Goal: Task Accomplishment & Management: Manage account settings

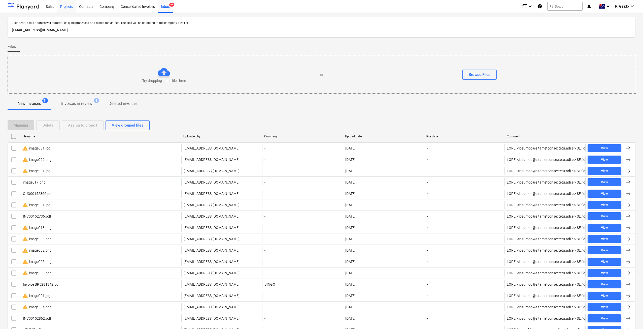
click at [70, 8] on div "Projects" at bounding box center [66, 6] width 19 height 13
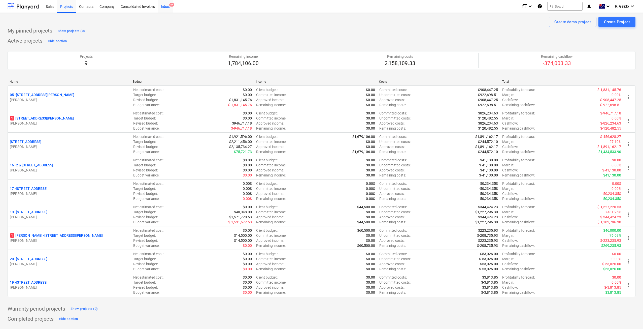
click at [166, 7] on div "Inbox 9+" at bounding box center [165, 6] width 15 height 13
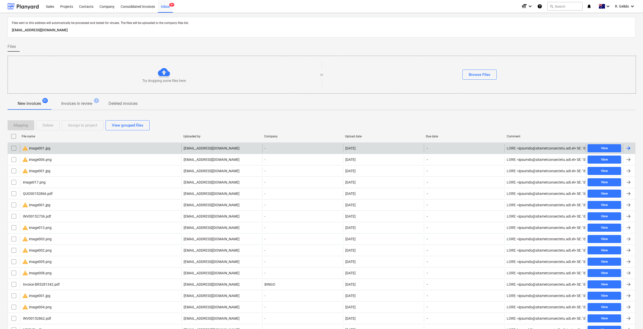
click at [54, 151] on div "warning image001.jpg" at bounding box center [101, 148] width 162 height 8
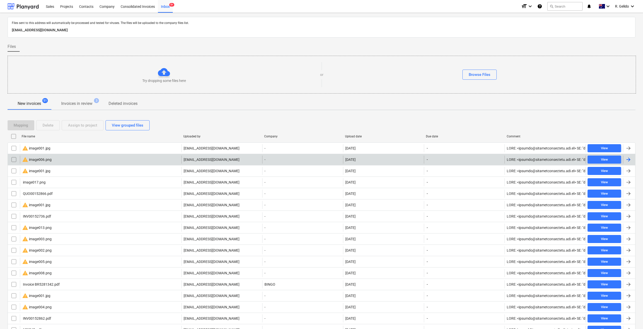
click at [52, 159] on div "warning image006.png" at bounding box center [101, 159] width 162 height 8
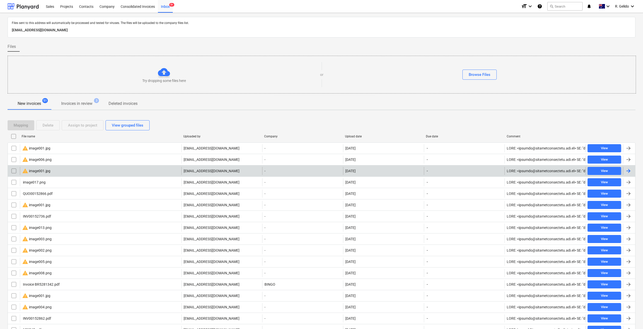
click at [37, 171] on div "warning image001.jpg" at bounding box center [36, 171] width 28 height 6
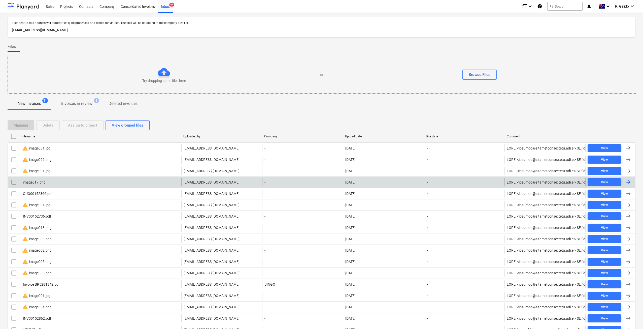
click at [21, 182] on div "image017.png" at bounding box center [101, 182] width 162 height 8
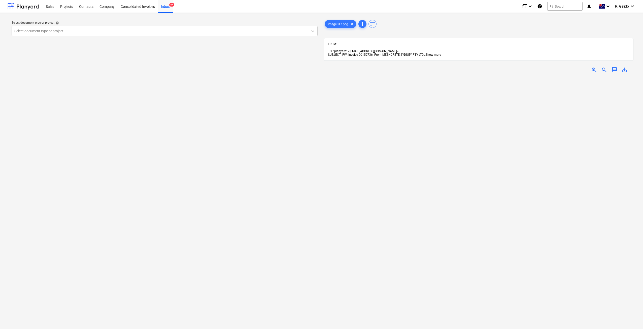
click at [434, 53] on span "Show more" at bounding box center [433, 55] width 15 height 4
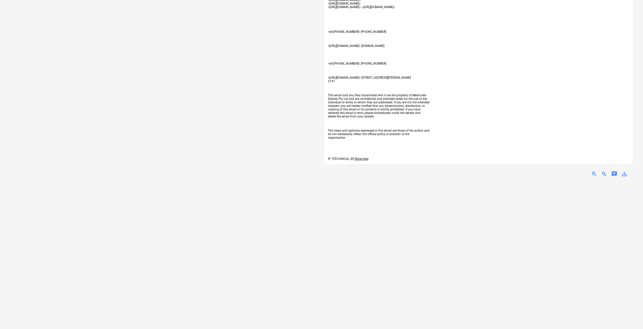
scroll to position [503, 0]
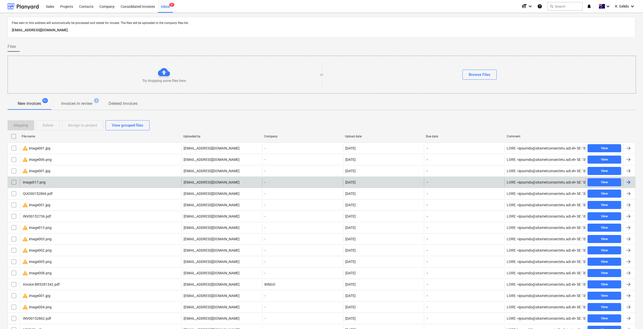
click at [15, 180] on input "checkbox" at bounding box center [14, 182] width 8 height 8
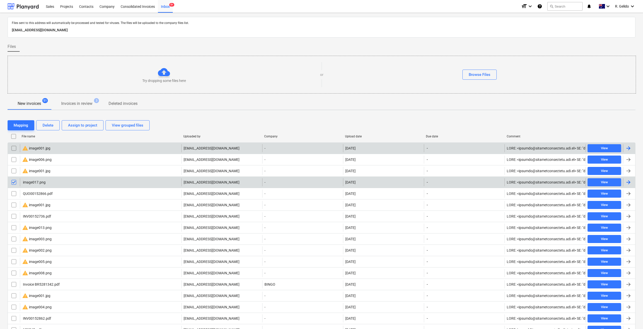
click at [13, 149] on input "checkbox" at bounding box center [14, 148] width 8 height 8
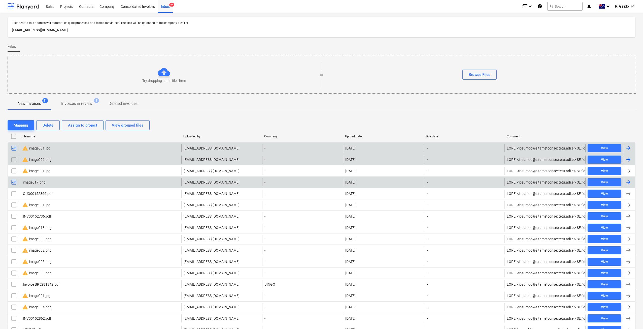
click at [14, 160] on input "checkbox" at bounding box center [14, 159] width 8 height 8
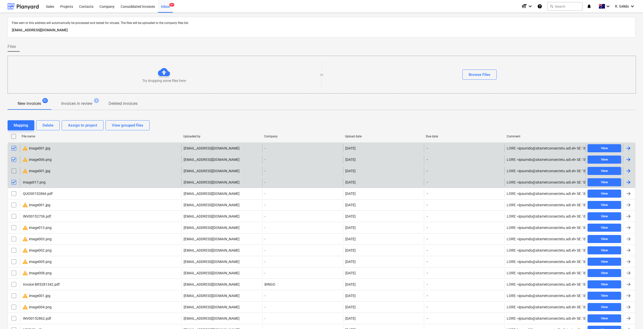
click at [13, 169] on input "checkbox" at bounding box center [14, 171] width 8 height 8
click at [51, 127] on div "Delete" at bounding box center [48, 125] width 11 height 7
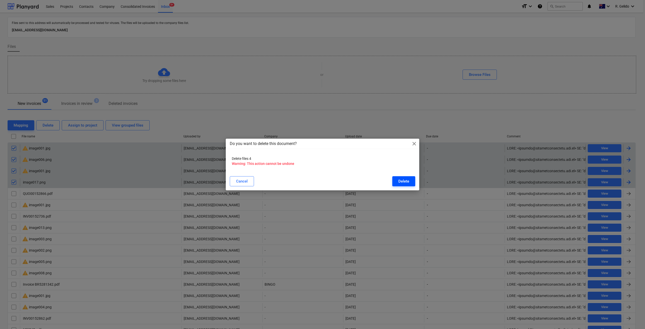
click at [395, 181] on button "Delete" at bounding box center [403, 181] width 23 height 10
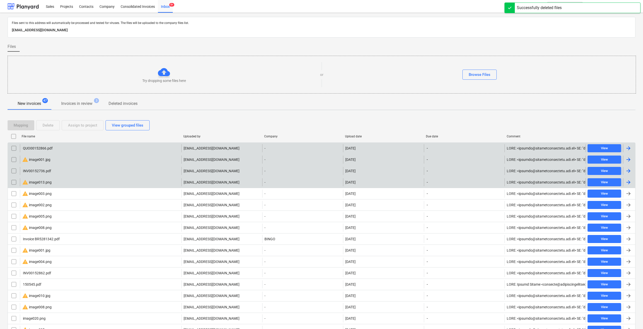
scroll to position [42, 0]
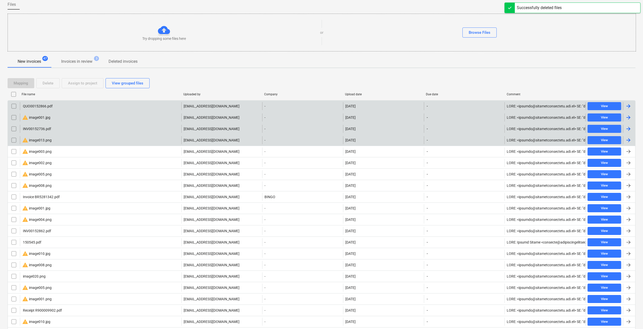
click at [39, 117] on div "warning image001.jpg" at bounding box center [36, 117] width 28 height 6
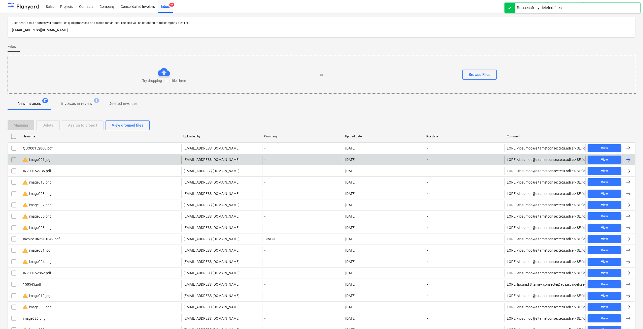
scroll to position [42, 0]
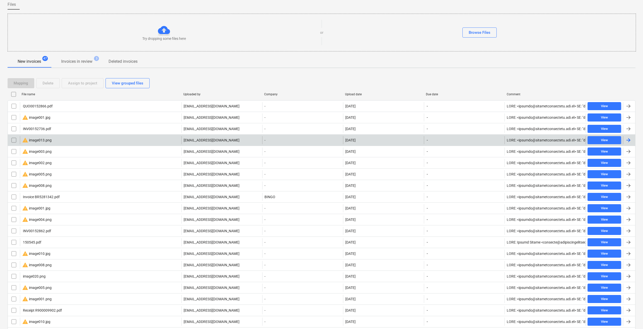
click at [53, 139] on div "warning image013.png" at bounding box center [101, 140] width 162 height 8
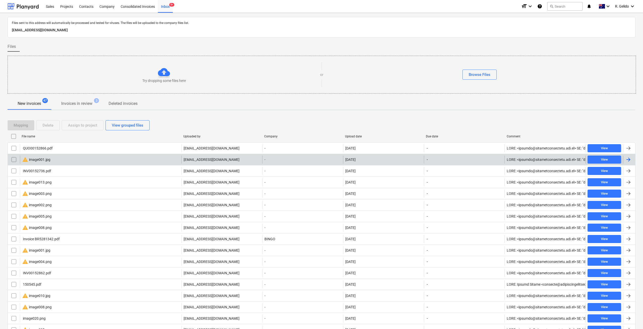
scroll to position [42, 0]
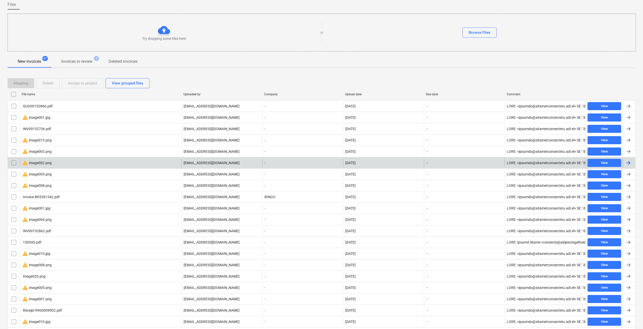
click at [52, 164] on div "warning image002.png" at bounding box center [101, 163] width 162 height 8
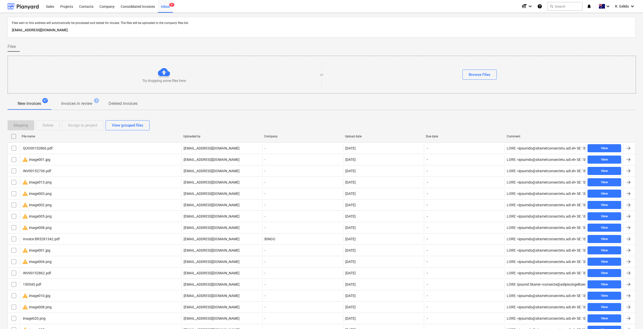
scroll to position [42, 0]
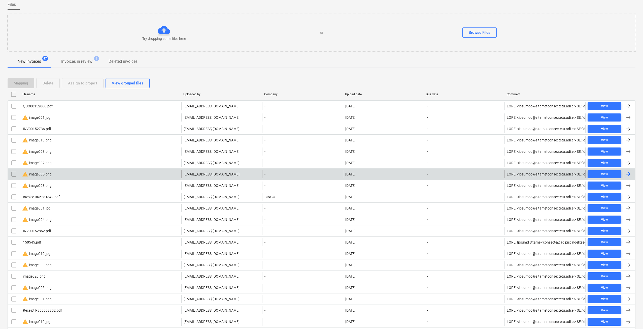
click at [41, 174] on div "warning image005.png" at bounding box center [36, 174] width 29 height 6
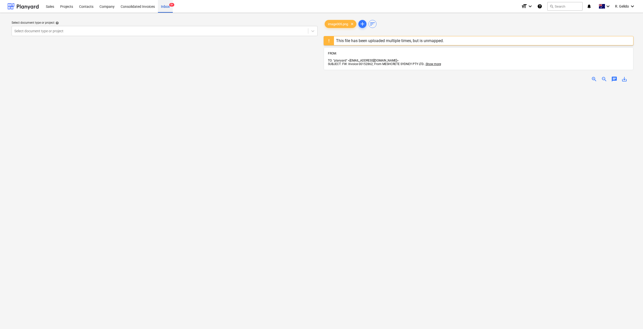
click at [169, 3] on div "Inbox 9+" at bounding box center [165, 6] width 15 height 13
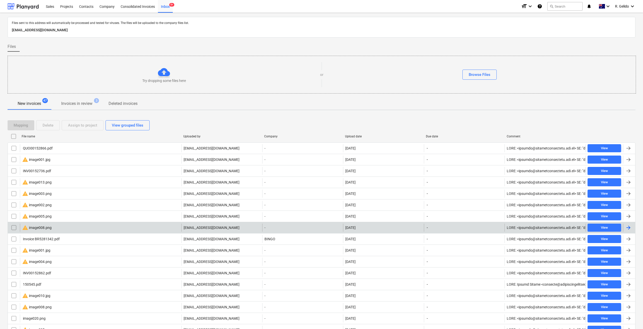
click at [55, 228] on div "warning image008.png" at bounding box center [101, 227] width 162 height 8
click at [15, 227] on input "checkbox" at bounding box center [14, 227] width 8 height 8
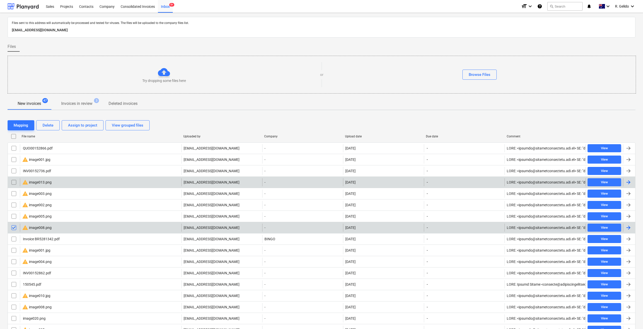
click at [13, 183] on input "checkbox" at bounding box center [14, 182] width 8 height 8
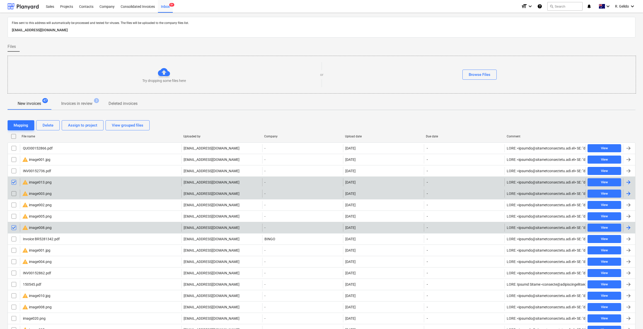
click at [13, 195] on input "checkbox" at bounding box center [14, 193] width 8 height 8
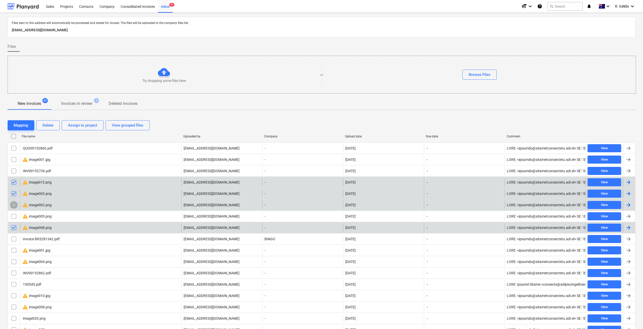
click at [13, 208] on input "checkbox" at bounding box center [14, 205] width 8 height 8
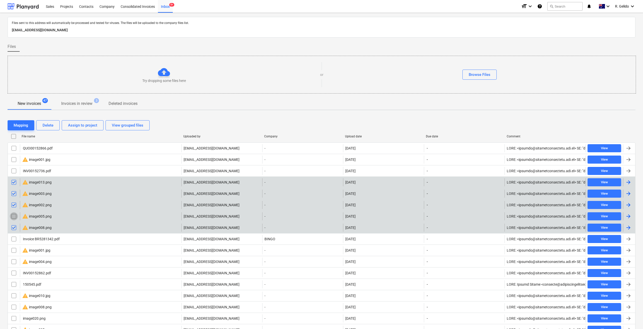
click at [17, 218] on input "checkbox" at bounding box center [14, 216] width 8 height 8
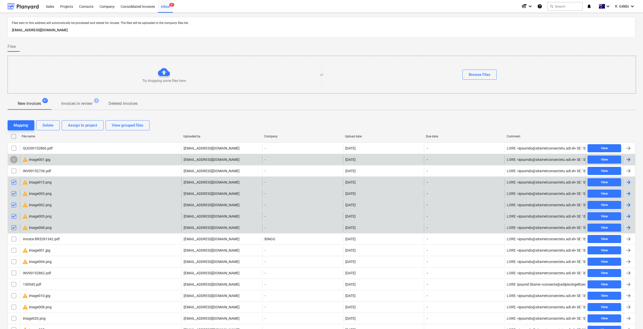
click at [15, 159] on input "checkbox" at bounding box center [14, 159] width 8 height 8
click at [50, 126] on div "Delete" at bounding box center [48, 125] width 11 height 7
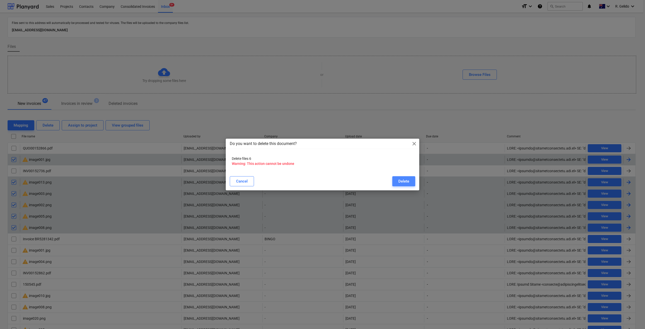
click at [411, 181] on button "Delete" at bounding box center [403, 181] width 23 height 10
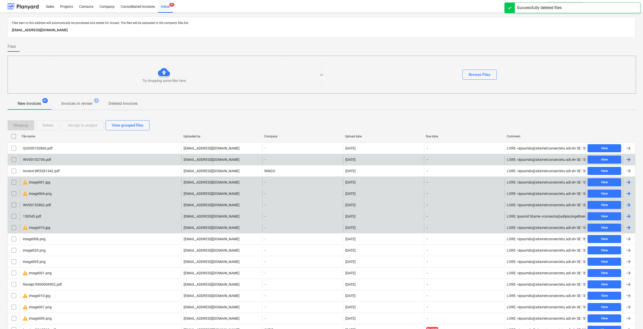
click at [44, 181] on div "warning image001.jpg" at bounding box center [36, 182] width 28 height 6
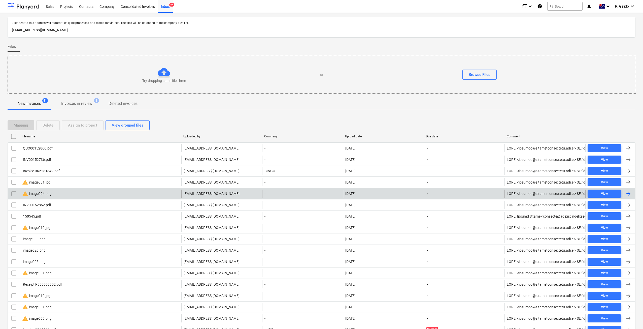
click at [48, 198] on div "warning image004.png [EMAIL_ADDRESS][DOMAIN_NAME] - [DATE] - View" at bounding box center [322, 193] width 628 height 11
click at [50, 194] on div "warning image004.png" at bounding box center [36, 193] width 29 height 6
click at [14, 195] on input "checkbox" at bounding box center [14, 193] width 8 height 8
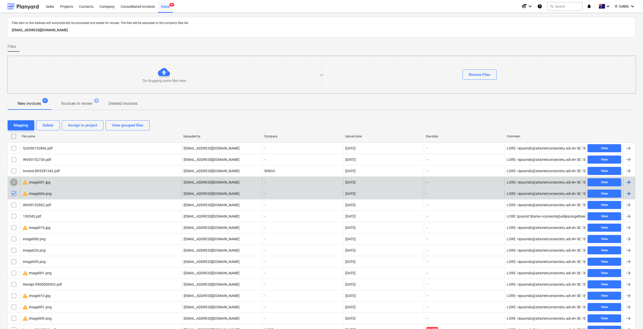
click at [13, 183] on input "checkbox" at bounding box center [14, 182] width 8 height 8
click at [49, 123] on div "Delete" at bounding box center [48, 125] width 11 height 7
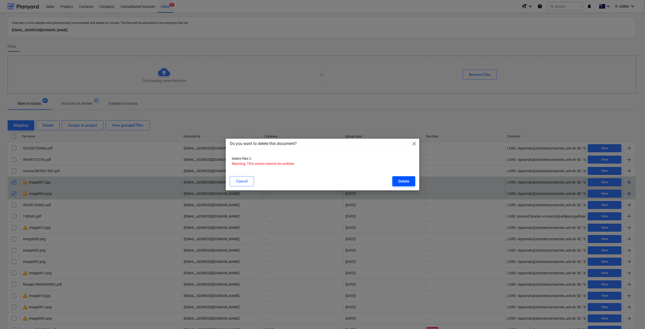
click at [404, 182] on div "Delete" at bounding box center [403, 181] width 11 height 7
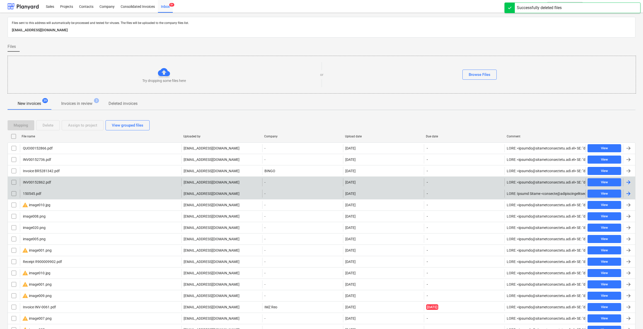
scroll to position [84, 0]
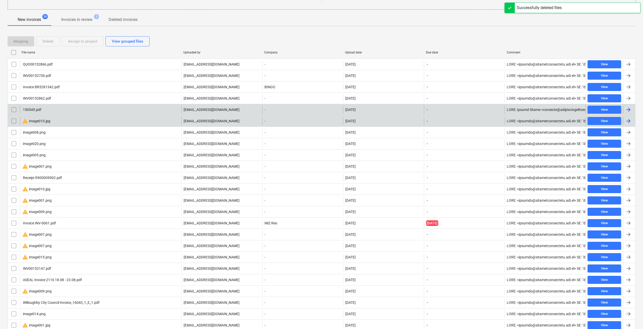
click at [47, 120] on div "warning image010.jpg" at bounding box center [36, 121] width 28 height 6
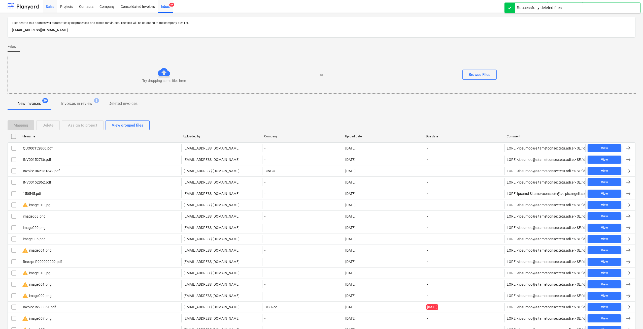
scroll to position [84, 0]
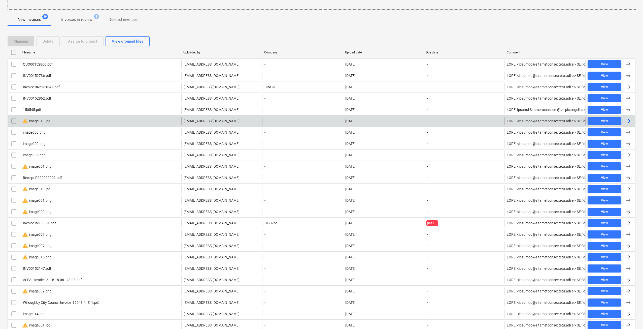
click at [14, 119] on input "checkbox" at bounding box center [14, 121] width 8 height 8
click at [50, 40] on div "Delete" at bounding box center [48, 41] width 11 height 7
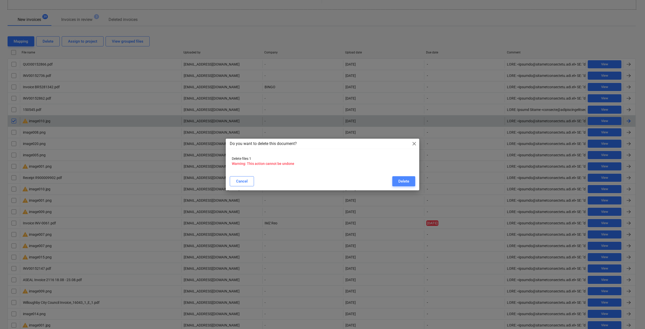
click at [399, 183] on div "Delete" at bounding box center [403, 181] width 11 height 7
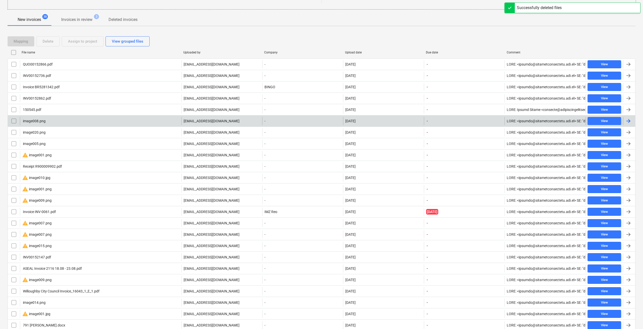
click at [48, 121] on div "image008.png" at bounding box center [101, 121] width 162 height 8
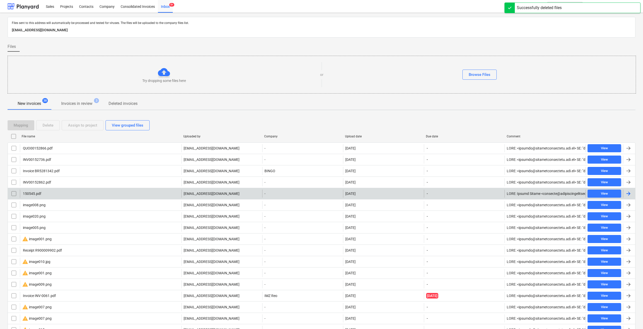
scroll to position [84, 0]
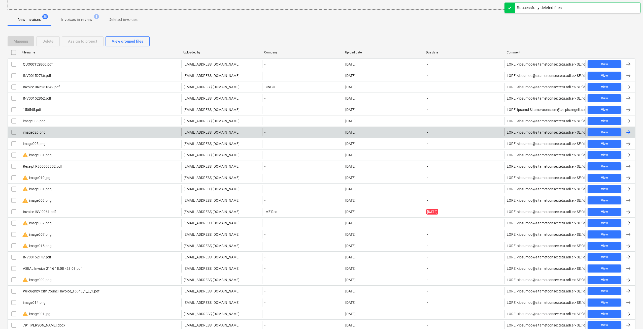
click at [52, 129] on div "image020.png" at bounding box center [101, 132] width 162 height 8
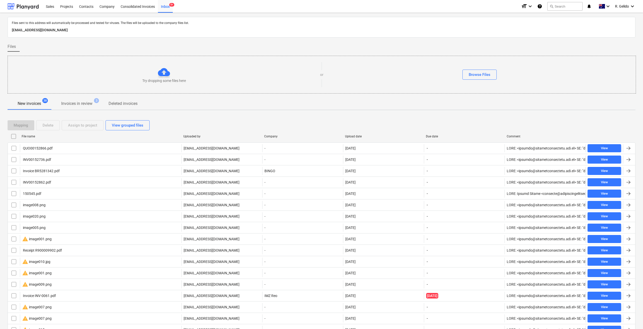
scroll to position [84, 0]
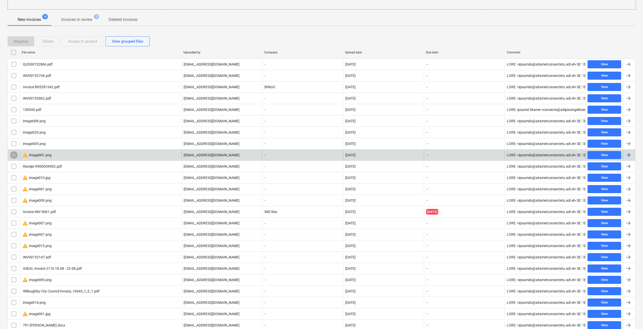
click at [15, 156] on input "checkbox" at bounding box center [14, 155] width 8 height 8
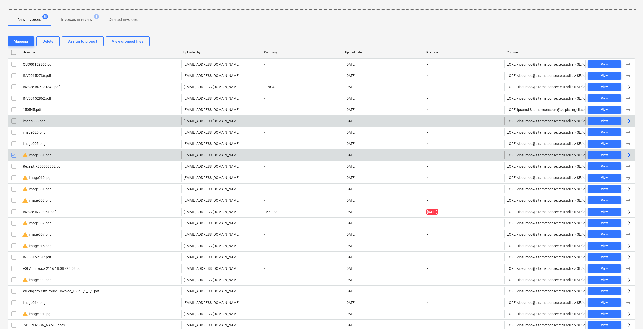
click at [13, 122] on input "checkbox" at bounding box center [14, 121] width 8 height 8
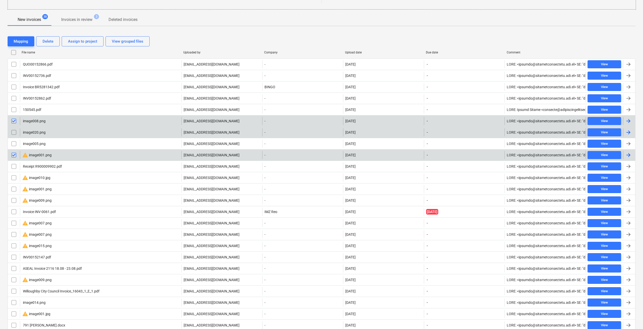
click at [12, 137] on div "image020.png [EMAIL_ADDRESS][DOMAIN_NAME] - [DATE] - View" at bounding box center [322, 131] width 628 height 11
click at [14, 133] on input "checkbox" at bounding box center [14, 132] width 8 height 8
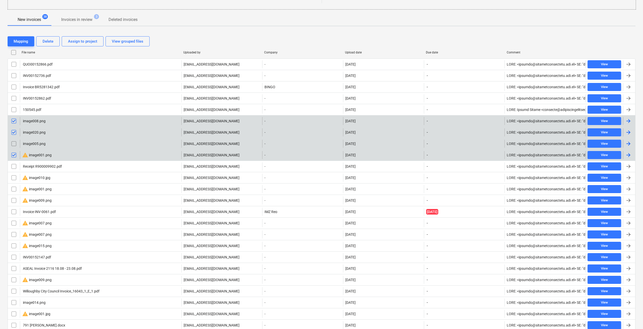
click at [14, 141] on input "checkbox" at bounding box center [14, 144] width 8 height 8
click at [50, 42] on div "Delete" at bounding box center [48, 41] width 11 height 7
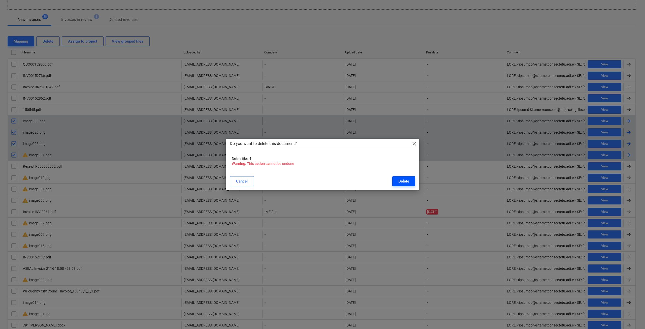
click at [404, 184] on div "Delete" at bounding box center [403, 181] width 11 height 7
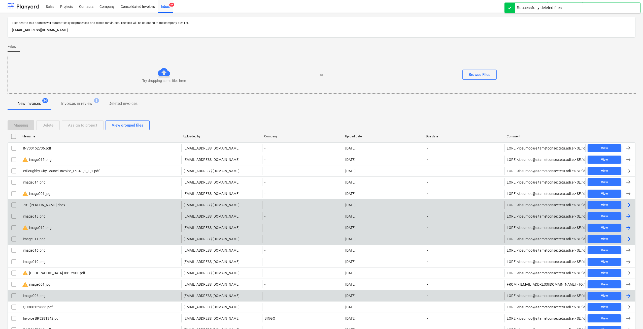
scroll to position [126, 0]
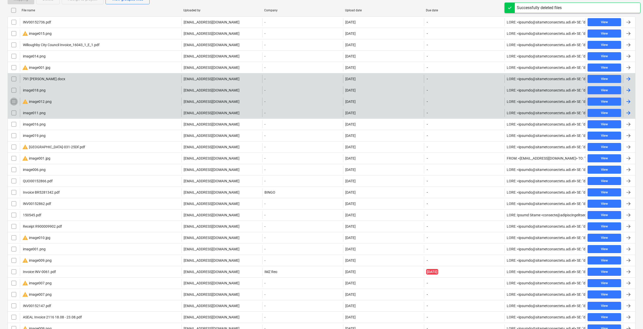
click at [12, 100] on input "checkbox" at bounding box center [14, 102] width 8 height 8
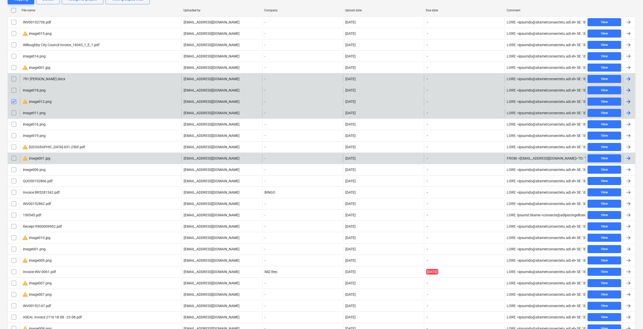
click at [13, 159] on input "checkbox" at bounding box center [14, 158] width 8 height 8
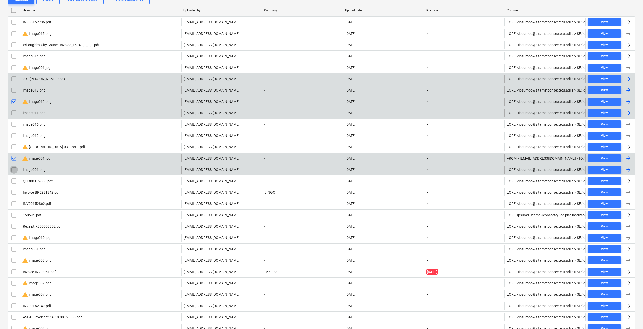
click at [15, 170] on input "checkbox" at bounding box center [14, 170] width 8 height 8
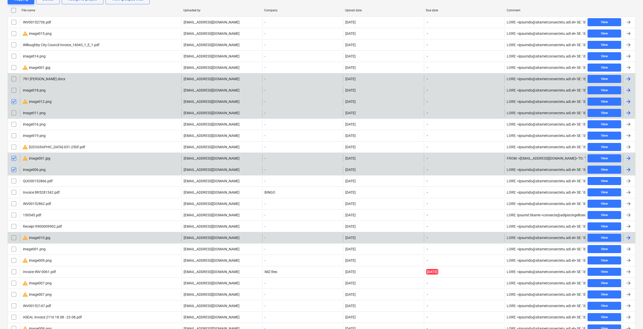
click at [14, 238] on input "checkbox" at bounding box center [14, 238] width 8 height 8
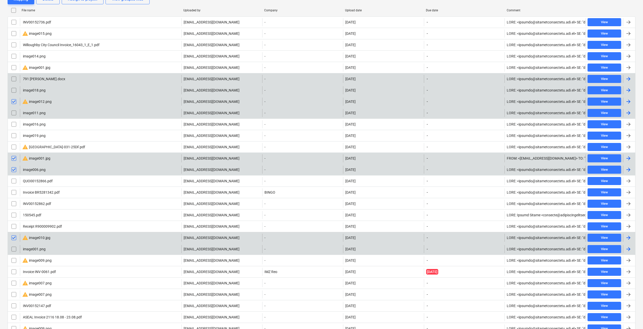
click at [13, 248] on input "checkbox" at bounding box center [14, 249] width 8 height 8
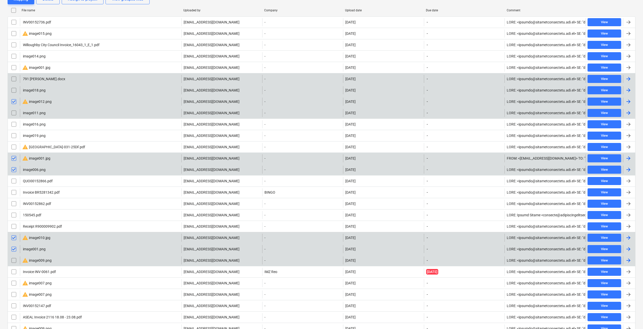
click at [14, 262] on input "checkbox" at bounding box center [14, 260] width 8 height 8
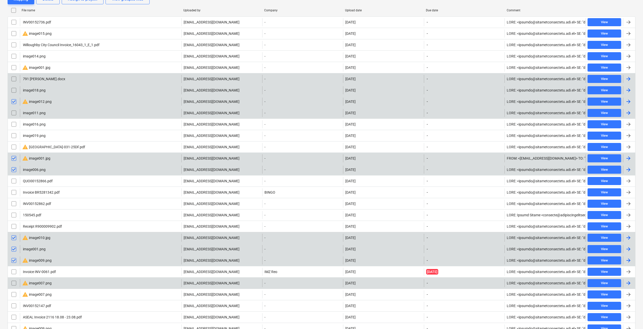
click at [16, 281] on input "checkbox" at bounding box center [14, 283] width 8 height 8
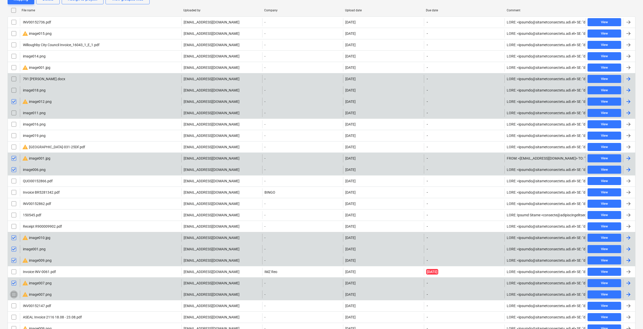
click at [15, 295] on input "checkbox" at bounding box center [14, 294] width 8 height 8
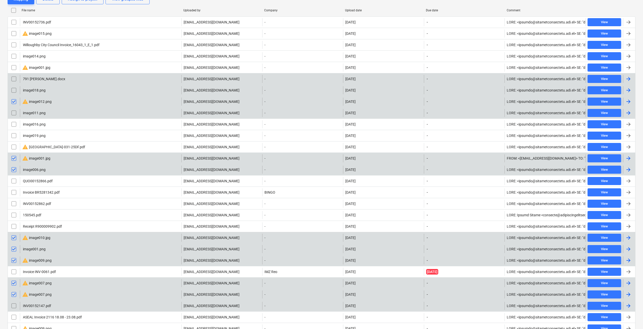
scroll to position [210, 0]
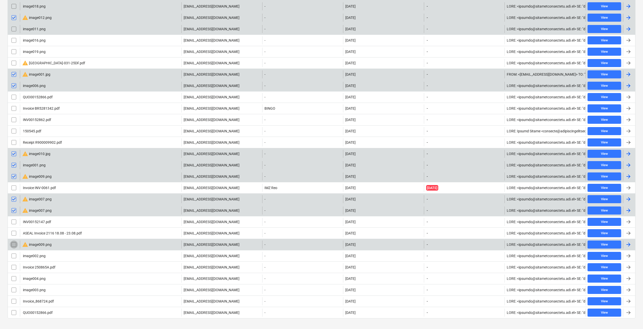
click at [15, 242] on input "checkbox" at bounding box center [14, 244] width 8 height 8
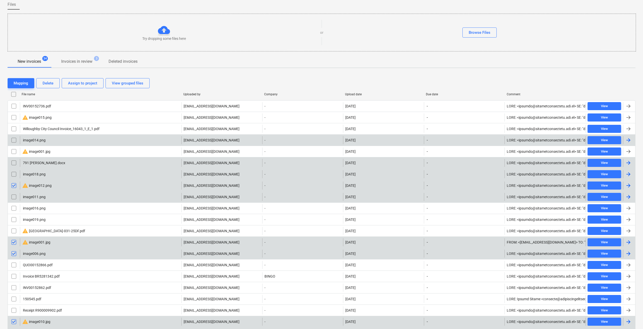
scroll to position [0, 0]
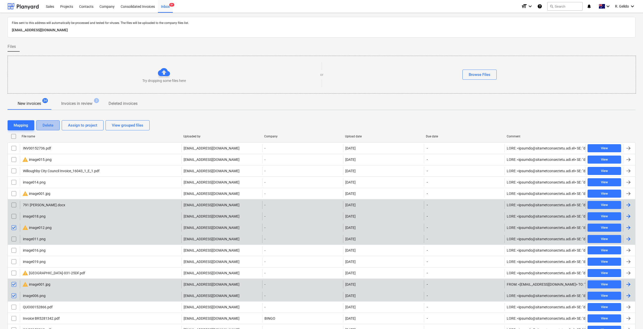
click at [54, 129] on button "Delete" at bounding box center [47, 125] width 23 height 10
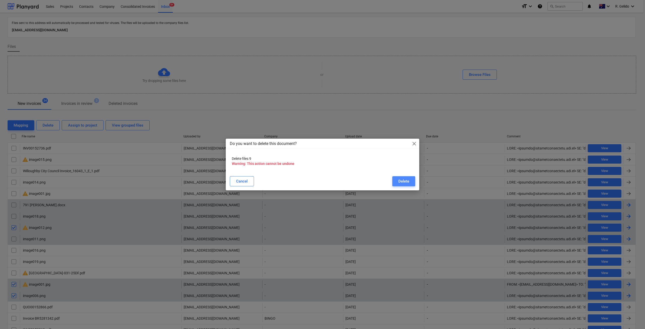
click at [406, 180] on div "Delete" at bounding box center [403, 181] width 11 height 7
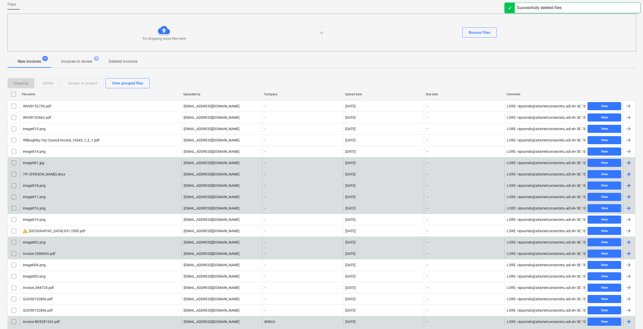
scroll to position [84, 0]
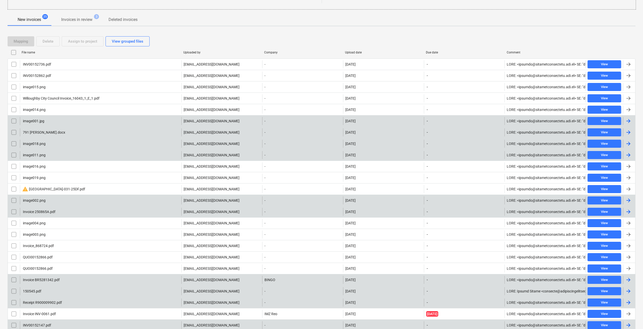
click at [29, 144] on div "image018.png" at bounding box center [33, 144] width 23 height 4
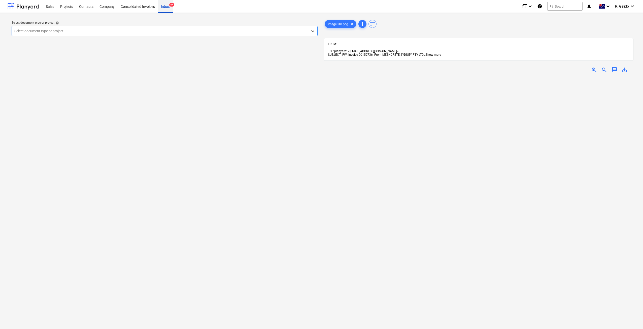
click at [168, 5] on div "Inbox 9+" at bounding box center [165, 6] width 15 height 13
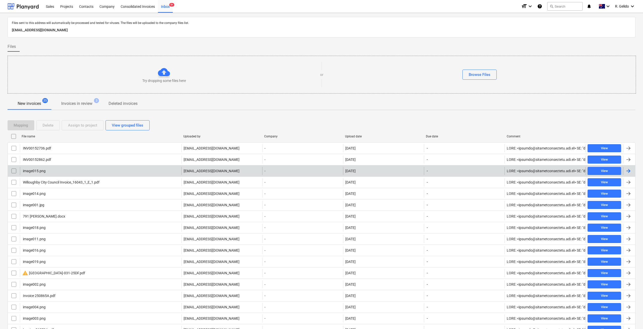
click at [12, 170] on input "checkbox" at bounding box center [14, 171] width 8 height 8
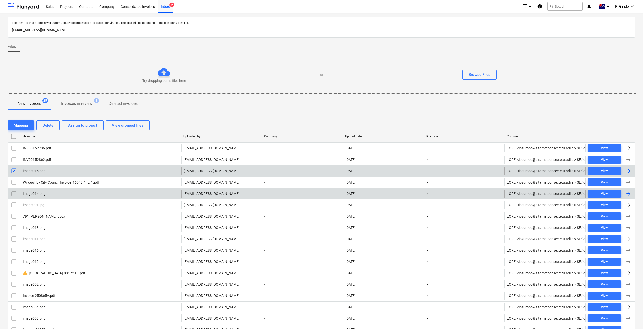
click at [13, 193] on input "checkbox" at bounding box center [14, 193] width 8 height 8
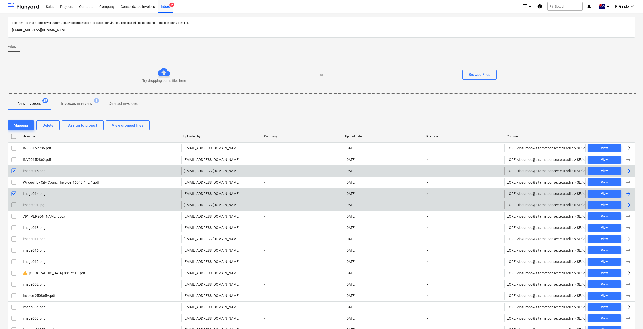
click at [16, 207] on input "checkbox" at bounding box center [14, 205] width 8 height 8
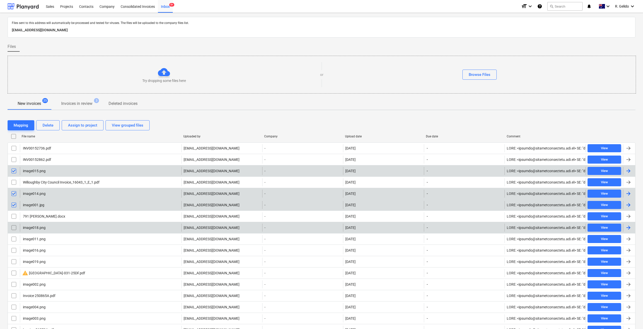
click at [14, 227] on input "checkbox" at bounding box center [14, 227] width 8 height 8
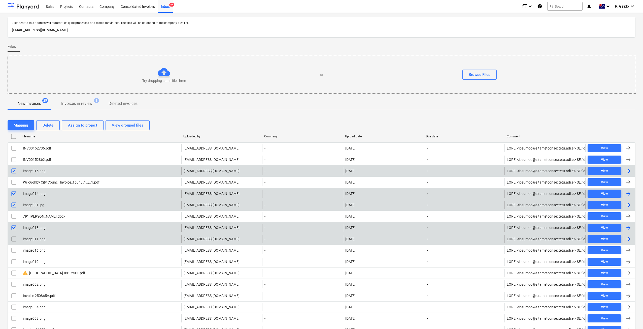
click at [15, 239] on input "checkbox" at bounding box center [14, 239] width 8 height 8
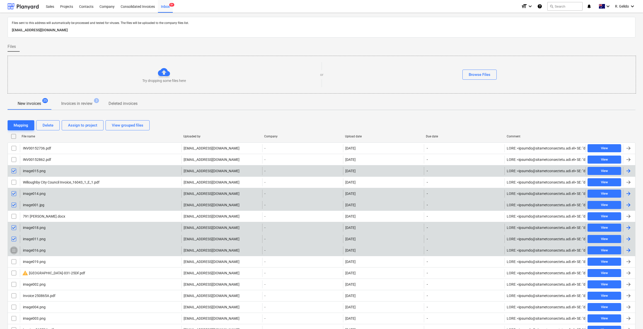
click at [14, 249] on input "checkbox" at bounding box center [14, 250] width 8 height 8
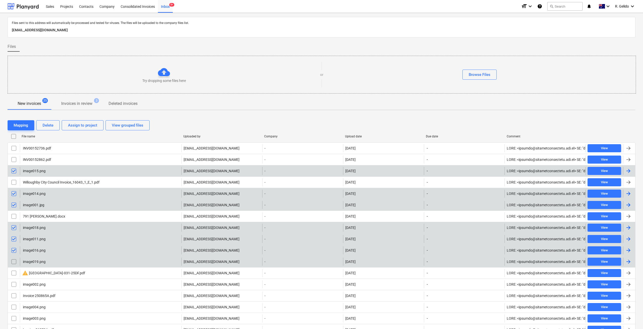
click at [13, 259] on input "checkbox" at bounding box center [14, 262] width 8 height 8
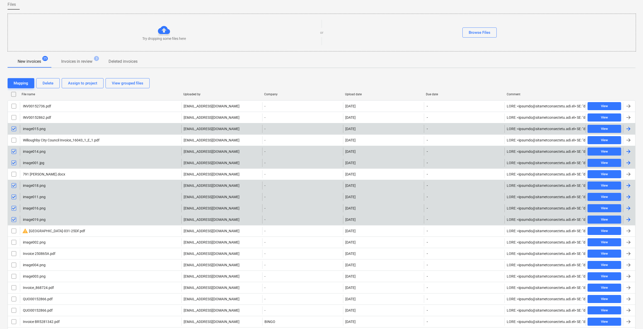
scroll to position [84, 0]
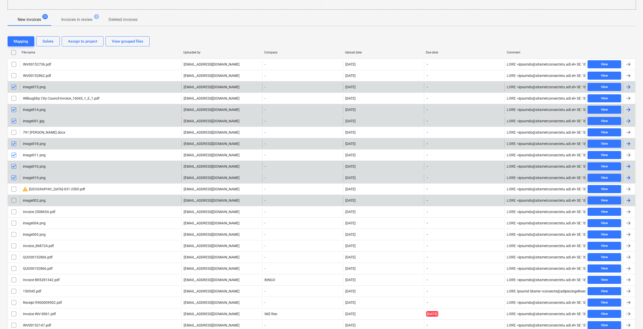
click at [13, 202] on input "checkbox" at bounding box center [14, 200] width 8 height 8
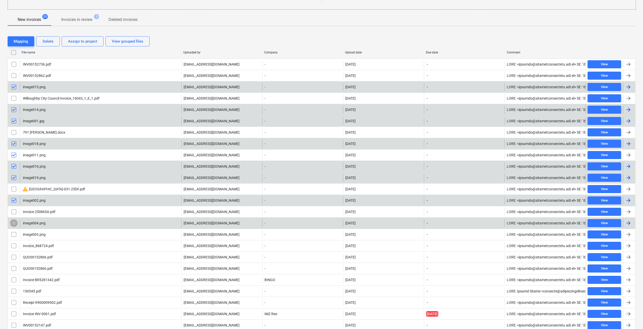
click at [12, 220] on input "checkbox" at bounding box center [14, 223] width 8 height 8
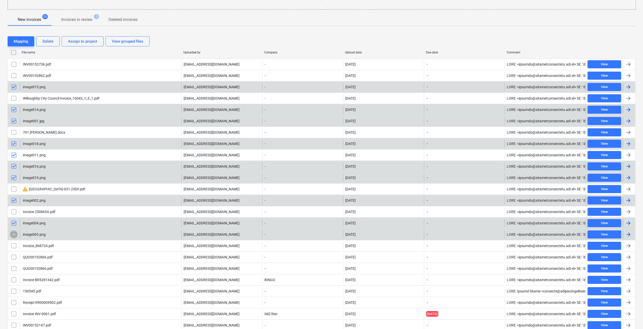
click at [14, 235] on input "checkbox" at bounding box center [14, 234] width 8 height 8
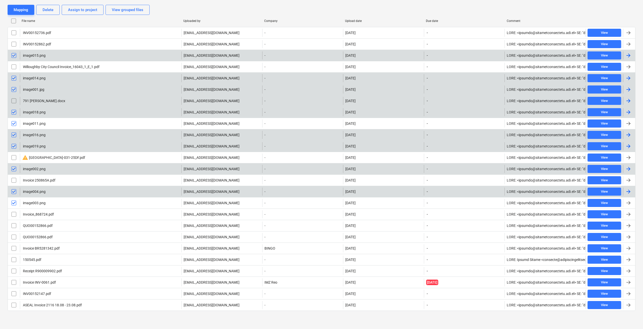
scroll to position [31, 0]
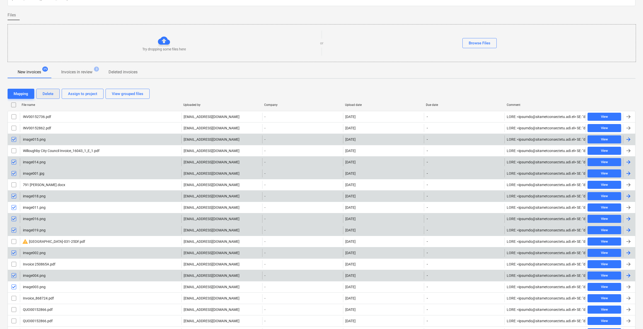
click at [56, 94] on button "Delete" at bounding box center [47, 94] width 23 height 10
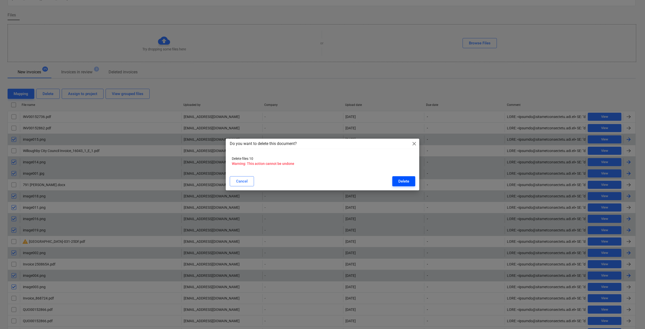
click at [404, 182] on div "Delete" at bounding box center [403, 181] width 11 height 7
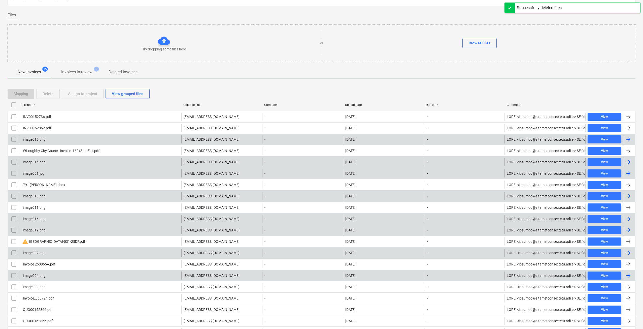
scroll to position [2, 0]
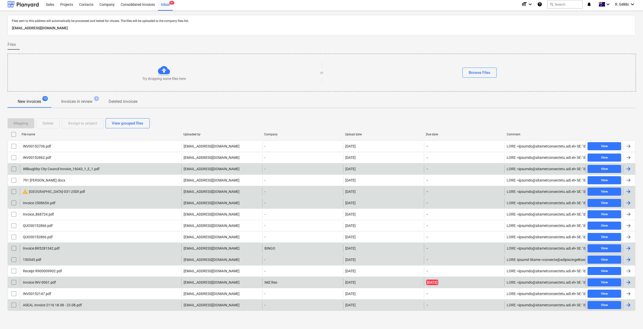
click at [353, 135] on div "Upload date" at bounding box center [383, 135] width 77 height 4
click at [45, 260] on div "Receipt R900009902.pdf" at bounding box center [42, 260] width 40 height 4
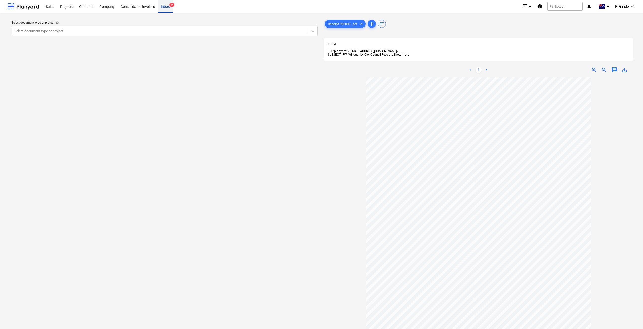
click at [168, 4] on div "Inbox 9+" at bounding box center [165, 6] width 15 height 13
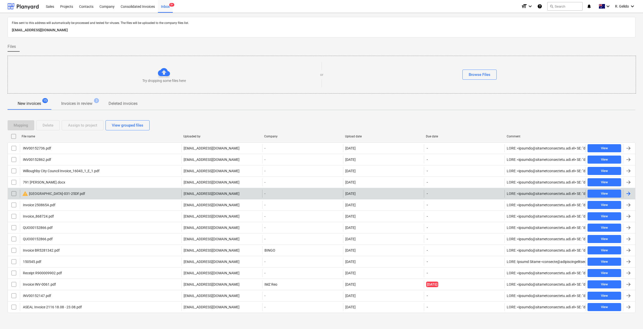
click at [73, 195] on div "warning Gladesville-031-25DF.pdf" at bounding box center [101, 193] width 162 height 8
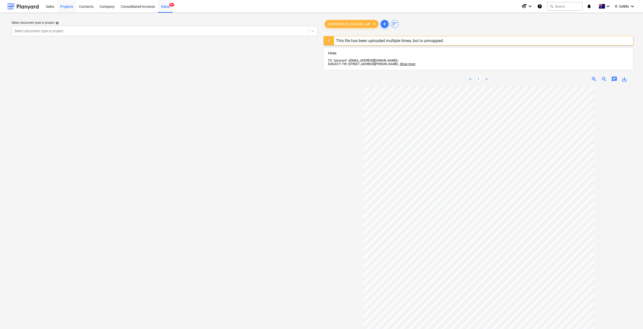
click at [62, 6] on div "Projects" at bounding box center [66, 6] width 19 height 13
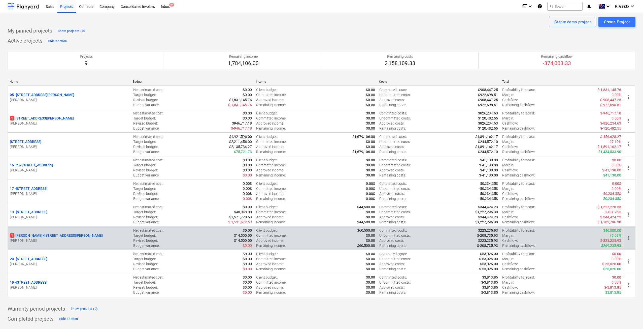
click at [53, 236] on p "[STREET_ADDRESS][PERSON_NAME][PERSON_NAME]" at bounding box center [56, 235] width 93 height 5
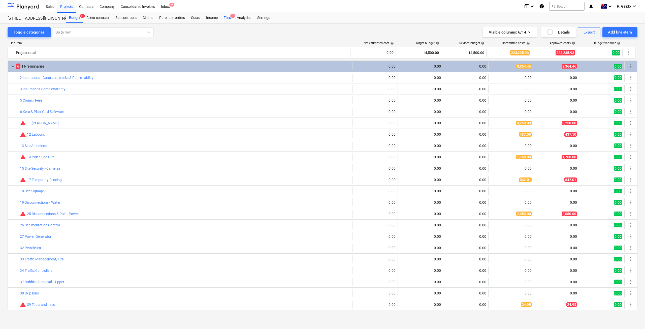
click at [228, 17] on div "Files 1" at bounding box center [227, 18] width 13 height 10
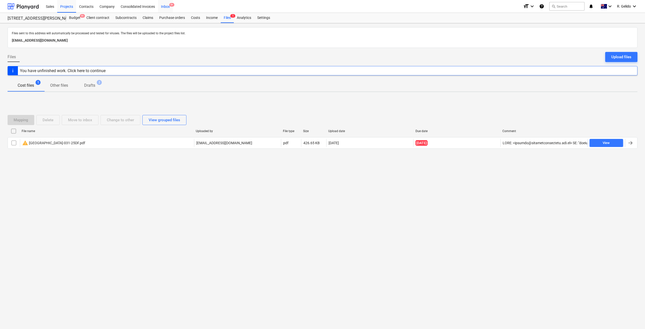
click at [168, 8] on div "Inbox 9+" at bounding box center [165, 6] width 15 height 13
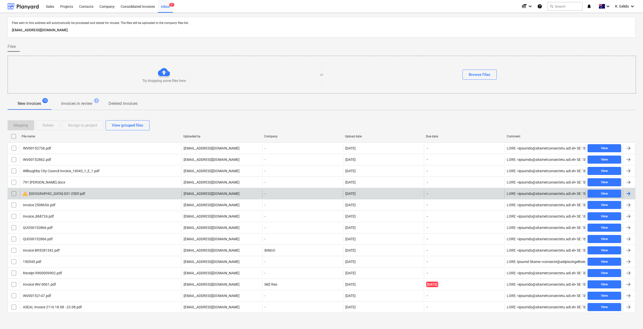
click at [84, 194] on div "warning Gladesville-031-25DF.pdf" at bounding box center [101, 193] width 162 height 8
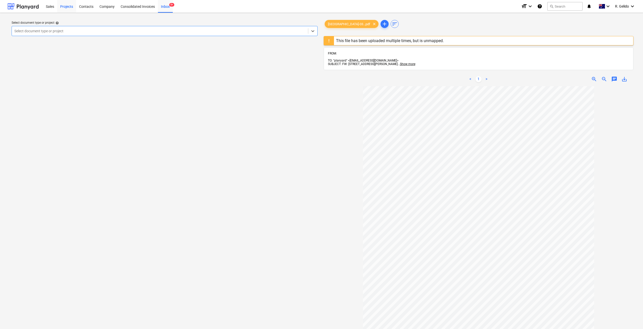
click at [66, 4] on div "Projects" at bounding box center [66, 6] width 19 height 13
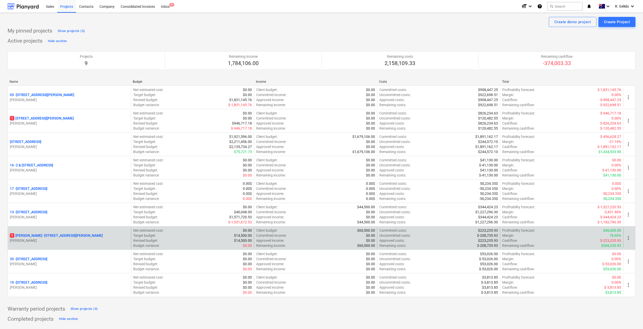
click at [39, 234] on p "[STREET_ADDRESS][PERSON_NAME][PERSON_NAME]" at bounding box center [56, 235] width 93 height 5
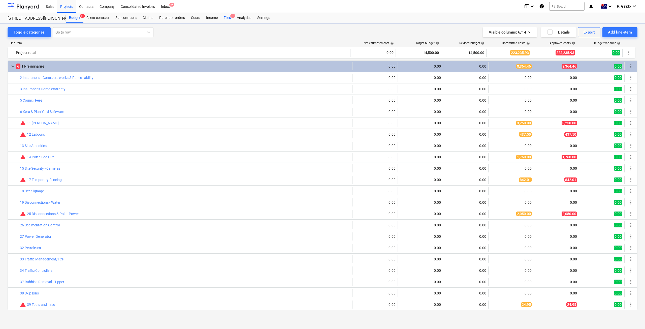
click at [226, 16] on div "Files 1" at bounding box center [227, 18] width 13 height 10
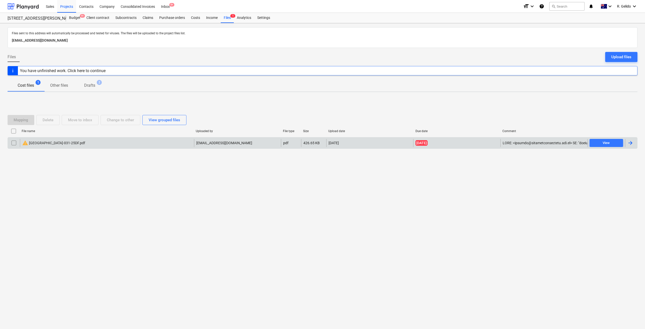
click at [50, 141] on div "warning Gladesville-031-25DF.pdf" at bounding box center [53, 143] width 63 height 6
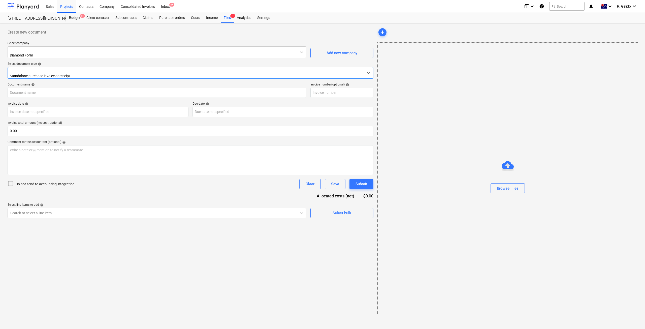
type input "031-25DF"
type input "[DATE]"
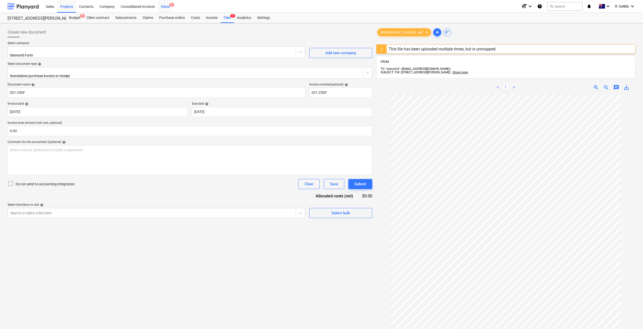
click at [163, 8] on div "Inbox 9+" at bounding box center [165, 6] width 15 height 13
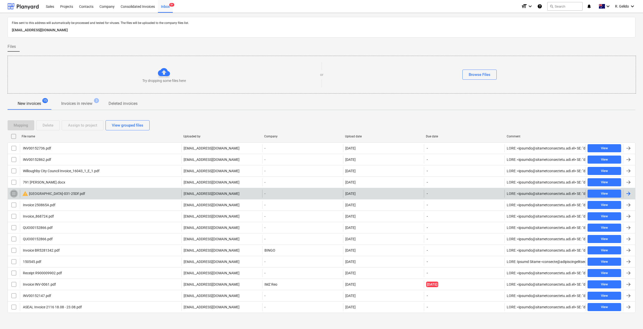
click at [11, 192] on input "checkbox" at bounding box center [14, 193] width 8 height 8
click at [48, 122] on div "Delete" at bounding box center [48, 125] width 11 height 7
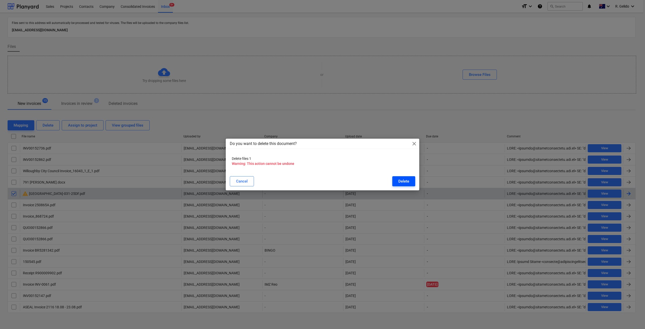
click at [405, 179] on div "Delete" at bounding box center [403, 181] width 11 height 7
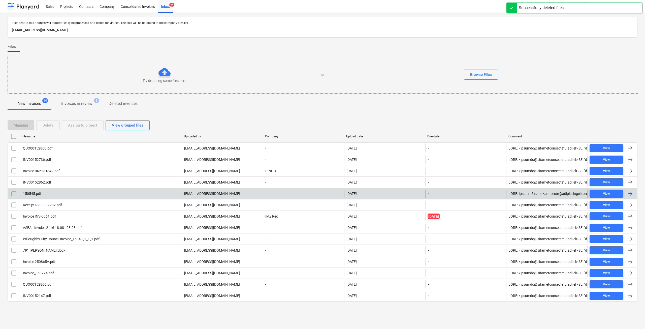
click at [355, 138] on div "Upload date" at bounding box center [384, 137] width 77 height 4
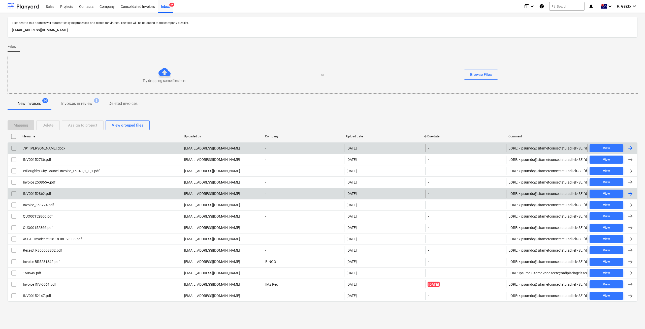
click at [87, 147] on div "791 [PERSON_NAME].docx" at bounding box center [101, 148] width 162 height 8
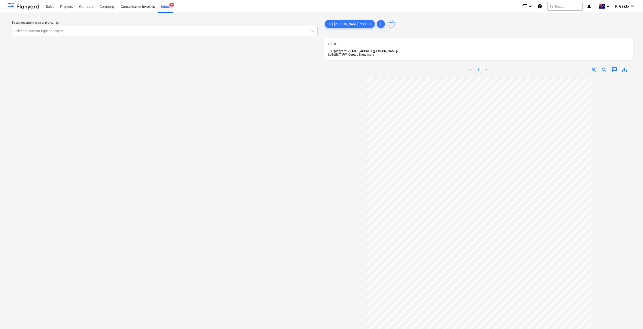
click at [278, 115] on div "Select document type or project help Select document type or project" at bounding box center [165, 205] width 314 height 377
click at [166, 4] on div "Inbox 9+" at bounding box center [165, 6] width 15 height 13
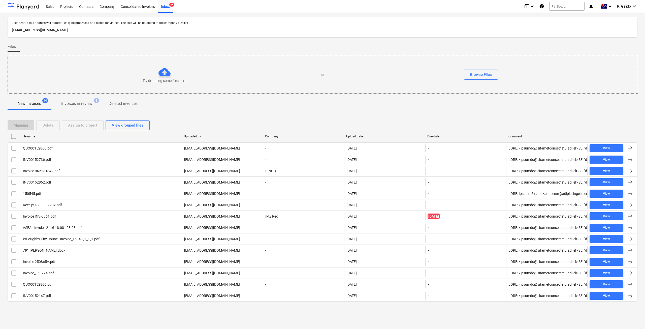
click at [356, 138] on div "Upload date" at bounding box center [384, 136] width 81 height 8
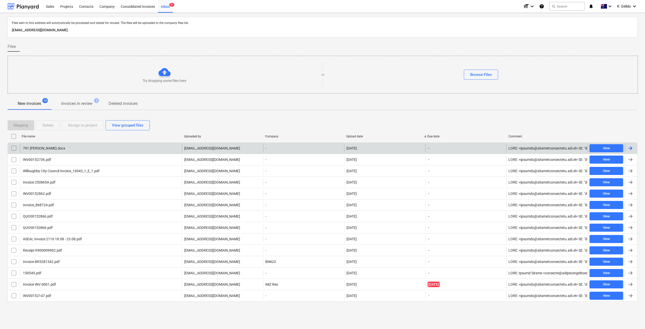
click at [59, 147] on div "791 [PERSON_NAME].docx" at bounding box center [43, 148] width 43 height 4
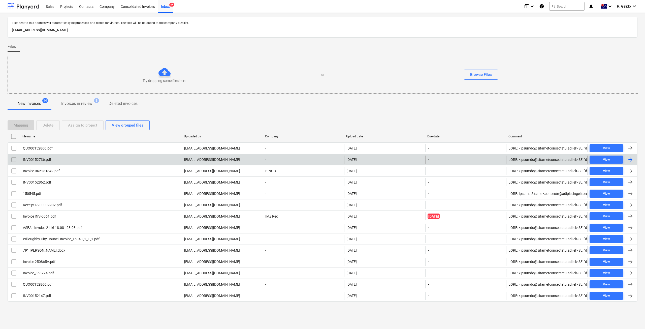
click at [81, 158] on div "INV00152736.pdf" at bounding box center [101, 159] width 162 height 8
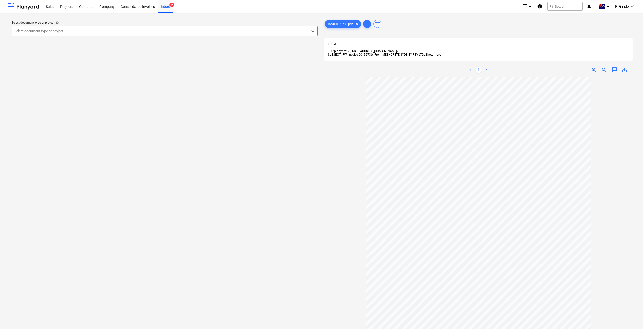
click at [175, 31] on div at bounding box center [159, 30] width 291 height 5
type input "strat"
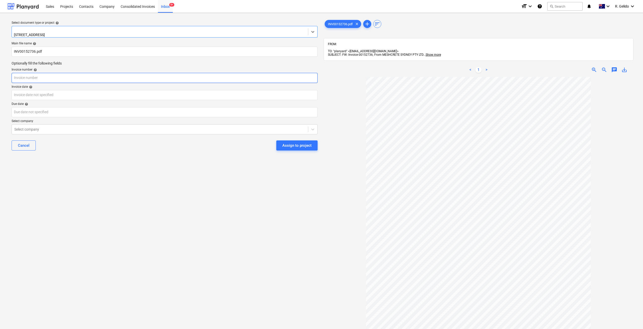
click at [56, 79] on input "text" at bounding box center [165, 78] width 306 height 10
type input "00152736"
click at [93, 94] on body "Sales Projects Contacts Company Consolidated Invoices Inbox 9+ format_size keyb…" at bounding box center [321, 164] width 643 height 329
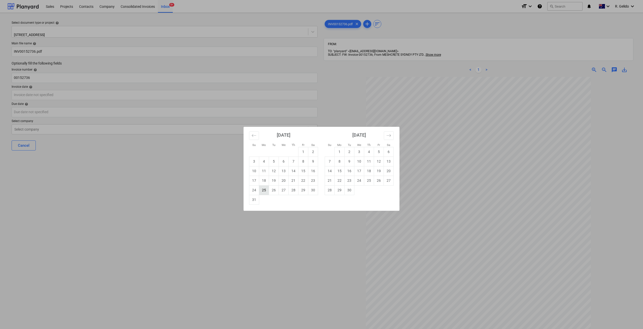
click at [266, 193] on td "25" at bounding box center [264, 190] width 10 height 10
type input "[DATE]"
click at [118, 111] on body "Sales Projects Contacts Company Consolidated Invoices Inbox 9+ format_size keyb…" at bounding box center [321, 164] width 643 height 329
click at [350, 190] on td "30" at bounding box center [350, 190] width 10 height 10
type input "[DATE]"
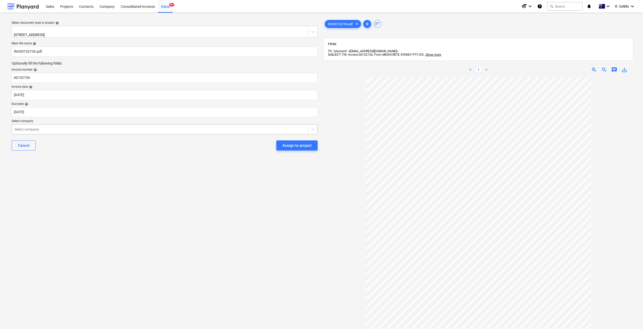
click at [125, 130] on div at bounding box center [159, 129] width 291 height 5
type input "meshcre"
drag, startPoint x: 135, startPoint y: 140, endPoint x: 139, endPoint y: 149, distance: 9.8
click at [135, 329] on div "MESHCRETE" at bounding box center [321, 331] width 643 height 4
click at [291, 145] on div "Assign to project" at bounding box center [296, 147] width 29 height 7
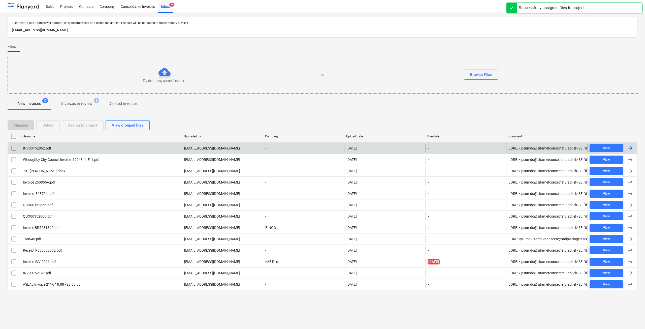
click at [141, 151] on div "INV00152862.pdf" at bounding box center [101, 148] width 162 height 8
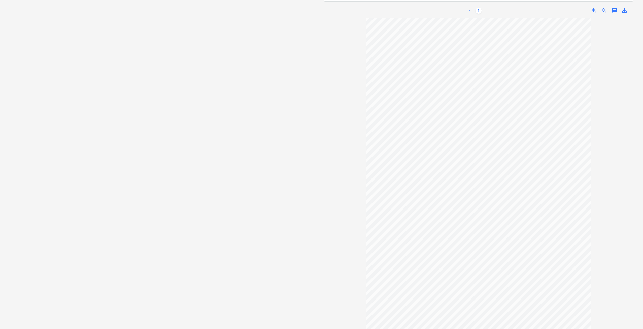
scroll to position [6, 0]
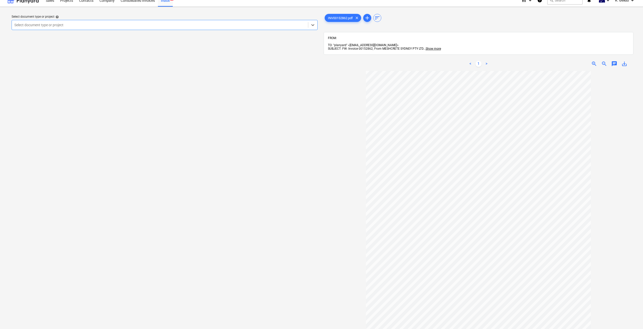
click at [157, 27] on div at bounding box center [159, 24] width 291 height 5
type input "strat"
click at [153, 328] on div "[STREET_ADDRESS]" at bounding box center [321, 330] width 643 height 4
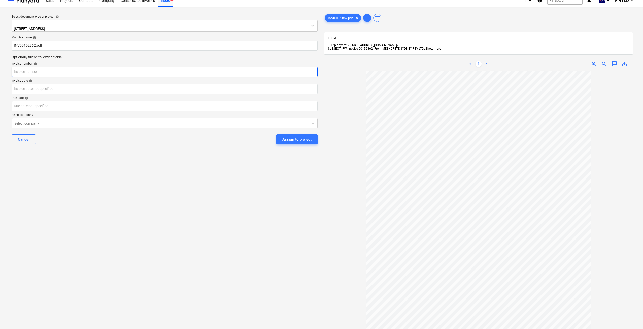
click at [30, 73] on input "text" at bounding box center [165, 72] width 306 height 10
type input "00152862"
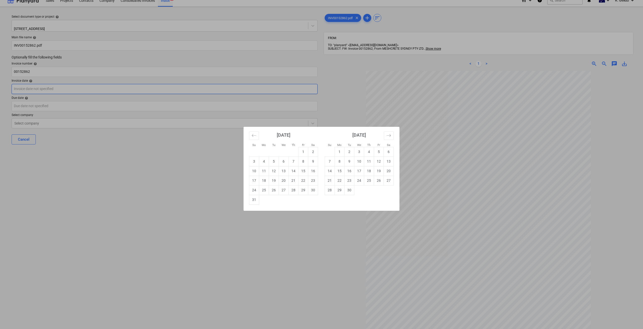
drag, startPoint x: 72, startPoint y: 87, endPoint x: 68, endPoint y: 87, distance: 3.8
click at [72, 87] on body "Sales Projects Contacts Company Consolidated Invoices Inbox 9+ format_size keyb…" at bounding box center [321, 158] width 643 height 329
click at [265, 190] on td "25" at bounding box center [264, 190] width 10 height 10
type input "[DATE]"
click at [99, 108] on body "Sales Projects Contacts Company Consolidated Invoices Inbox 9+ format_size keyb…" at bounding box center [321, 158] width 643 height 329
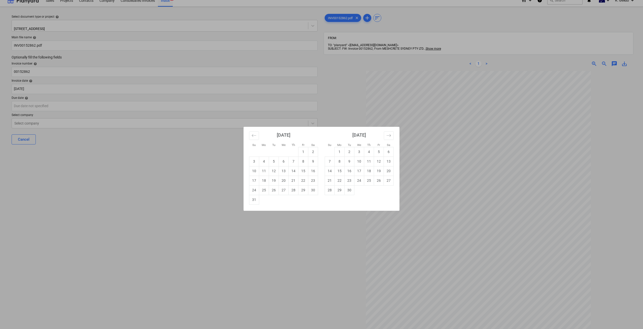
click at [349, 191] on td "30" at bounding box center [350, 190] width 10 height 10
type input "[DATE]"
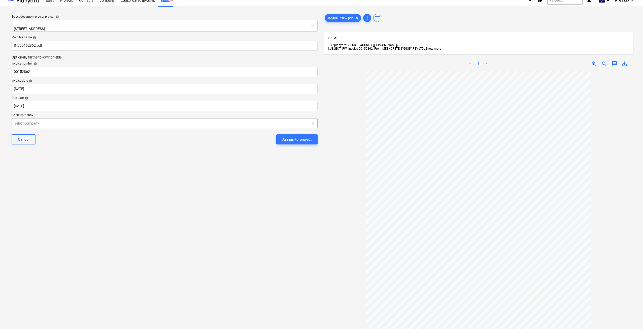
click at [189, 124] on div "Select company" at bounding box center [160, 123] width 296 height 7
type input "mesh"
click at [89, 327] on div "MESHCRETE" at bounding box center [321, 329] width 643 height 4
click at [223, 176] on div "Select document type or project help [STREET_ADDRESS] file name help INV0015286…" at bounding box center [165, 199] width 314 height 377
click at [309, 140] on div "Assign to project" at bounding box center [296, 141] width 29 height 7
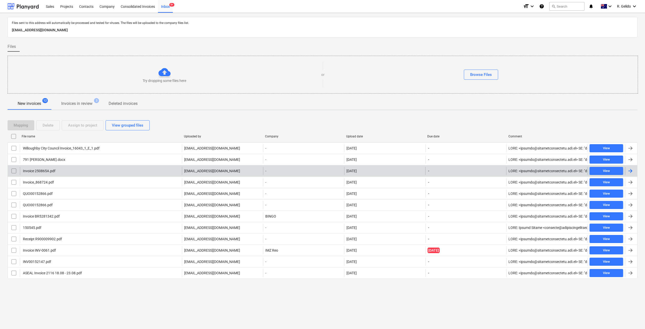
click at [91, 173] on div "Invoice 250865A.pdf" at bounding box center [101, 171] width 162 height 8
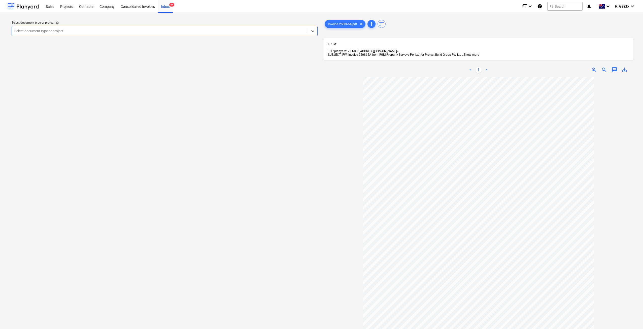
click at [266, 31] on div at bounding box center [159, 30] width 291 height 5
type input "strat"
click at [181, 329] on div "Active ( [STREET_ADDRESS]" at bounding box center [321, 333] width 643 height 9
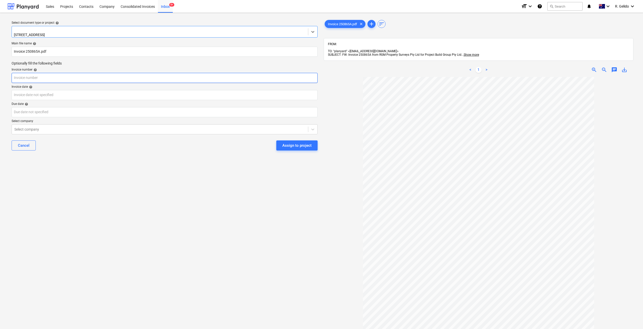
click at [54, 77] on input "text" at bounding box center [165, 78] width 306 height 10
type input "250865A"
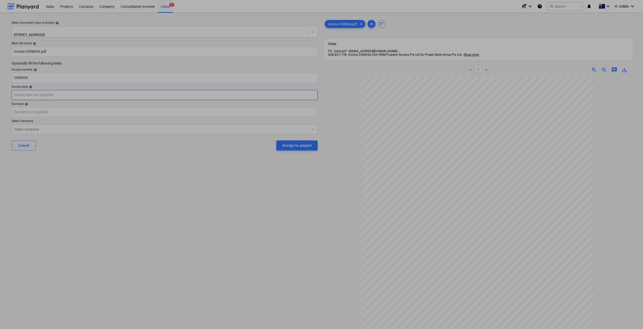
click at [157, 95] on body "Sales Projects Contacts Company Consolidated Invoices Inbox 9+ format_size keyb…" at bounding box center [321, 164] width 643 height 329
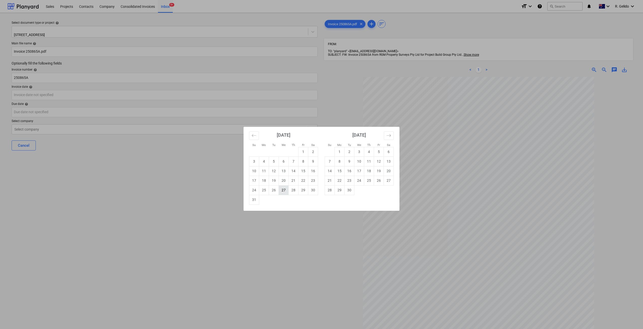
click at [281, 190] on td "27" at bounding box center [284, 190] width 10 height 10
type input "[DATE]"
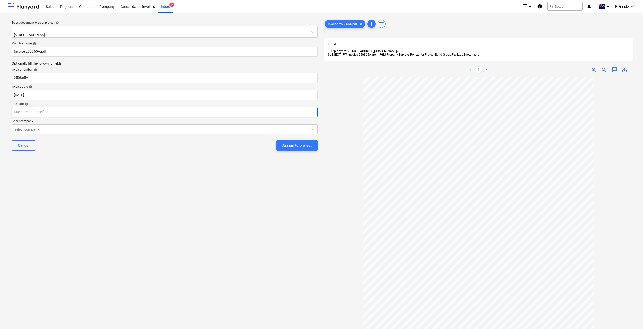
click at [97, 112] on body "Sales Projects Contacts Company Consolidated Invoices Inbox 9+ format_size keyb…" at bounding box center [321, 164] width 643 height 329
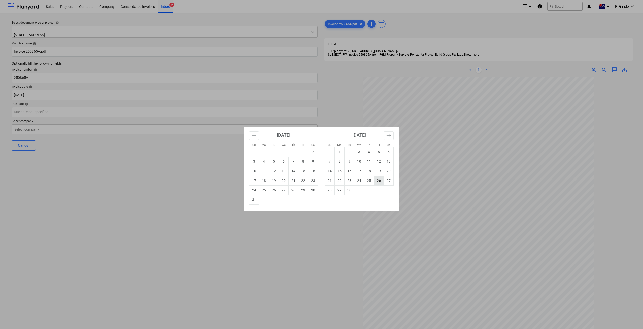
click at [378, 184] on td "26" at bounding box center [379, 181] width 10 height 10
type input "[DATE]"
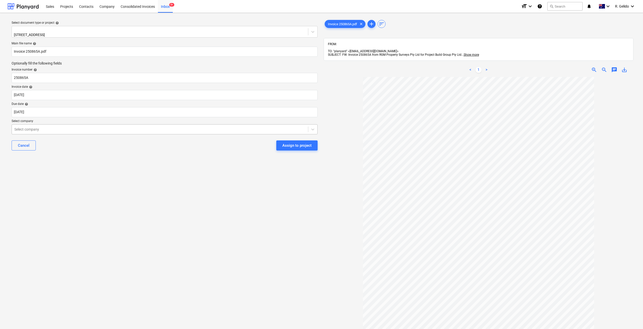
click at [103, 130] on div at bounding box center [159, 129] width 291 height 5
type input "rgm"
click at [111, 329] on div "RGM Property Surveys" at bounding box center [321, 331] width 643 height 4
click at [134, 179] on div "Select document type or project help [STREET_ADDRESS] file name help Invoice 25…" at bounding box center [165, 205] width 314 height 377
click at [303, 144] on div "Assign to project" at bounding box center [296, 147] width 29 height 7
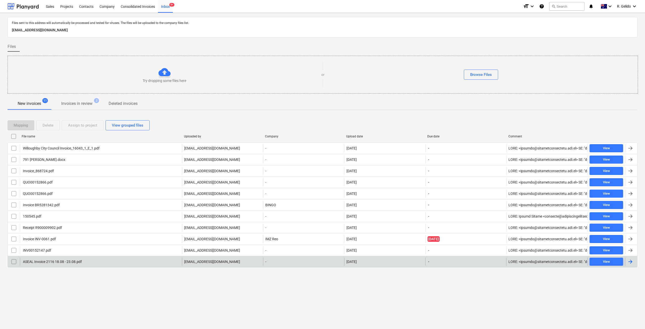
click at [139, 260] on div "ASEAL Invoice 2116 18.08 - 23.08.pdf" at bounding box center [101, 262] width 162 height 8
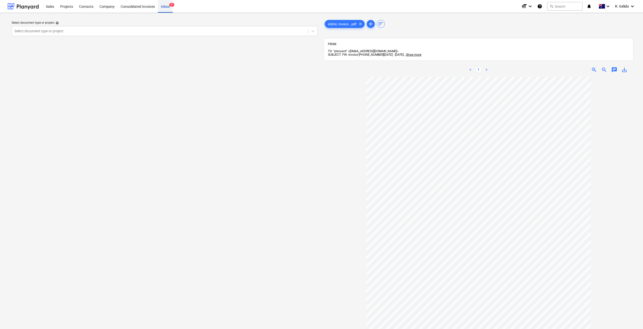
click at [168, 6] on div "Inbox 9+" at bounding box center [165, 6] width 15 height 13
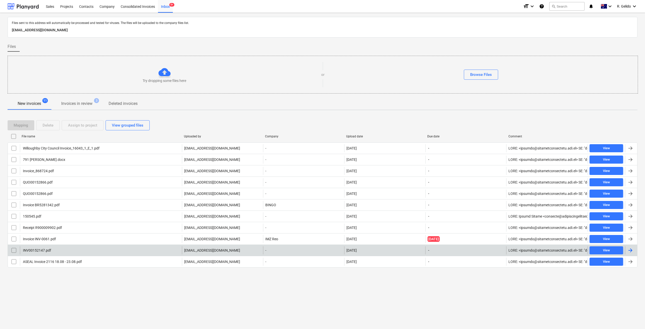
click at [66, 248] on div "INV00152147.pdf" at bounding box center [101, 250] width 162 height 8
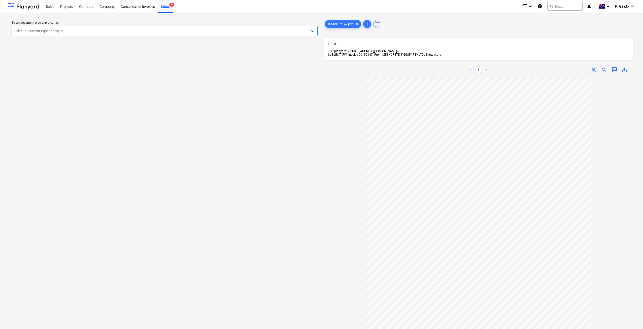
click at [297, 34] on div "Select document type or project" at bounding box center [160, 30] width 296 height 7
click at [164, 6] on div "Inbox 9+" at bounding box center [165, 6] width 15 height 13
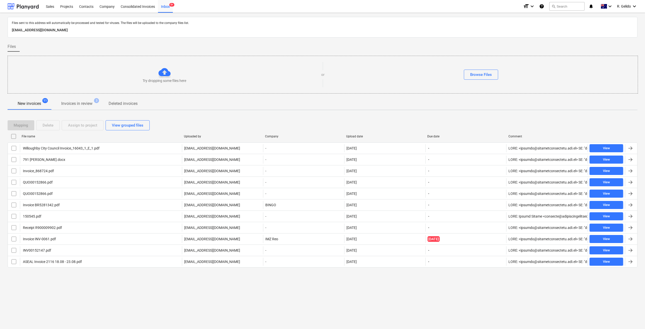
click at [308, 308] on div "Files sent to this address will automatically be processed and tested for virus…" at bounding box center [322, 171] width 645 height 316
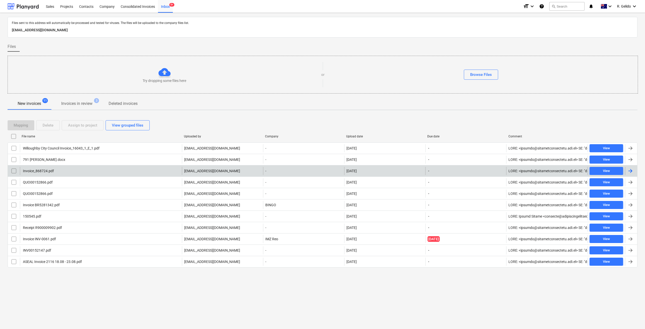
click at [57, 168] on div "Invoice_868724.pdf" at bounding box center [101, 171] width 162 height 8
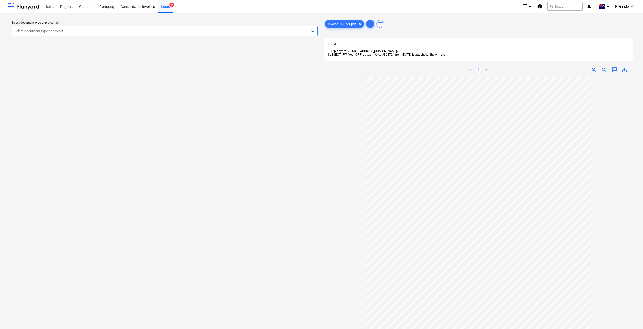
click at [100, 30] on div at bounding box center [159, 30] width 291 height 5
type input "mars"
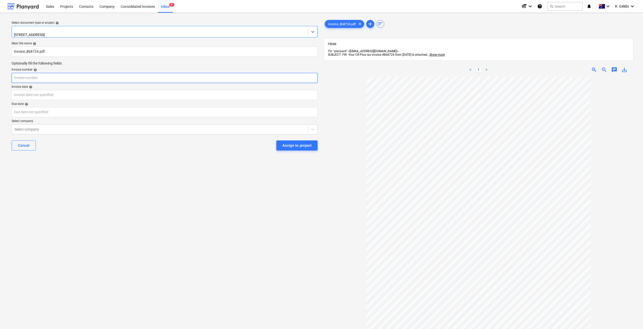
click at [44, 75] on input "text" at bounding box center [165, 78] width 306 height 10
click at [44, 75] on input "868724" at bounding box center [165, 78] width 306 height 10
type input "868724"
click at [69, 98] on body "Sales Projects Contacts Company Consolidated Invoices Inbox 9+ format_size keyb…" at bounding box center [321, 164] width 643 height 329
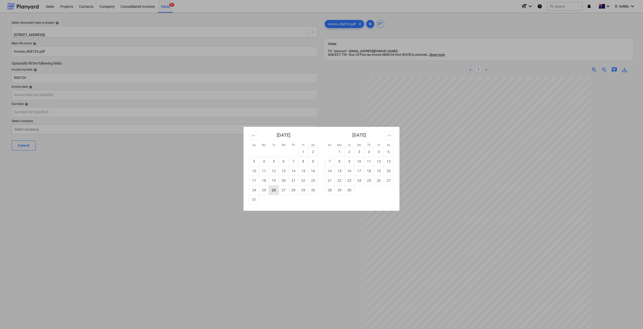
click at [275, 188] on td "26" at bounding box center [274, 190] width 10 height 10
type input "[DATE]"
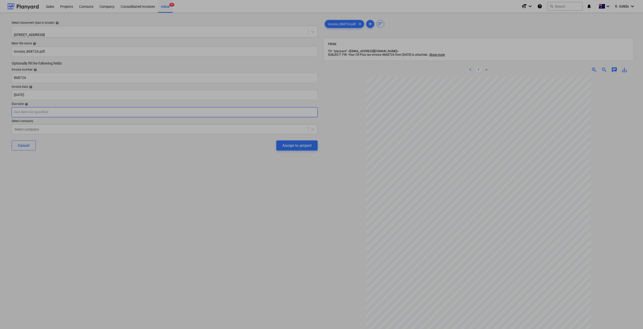
click at [111, 114] on body "Sales Projects Contacts Company Consolidated Invoices Inbox 9+ format_size keyb…" at bounding box center [321, 164] width 643 height 329
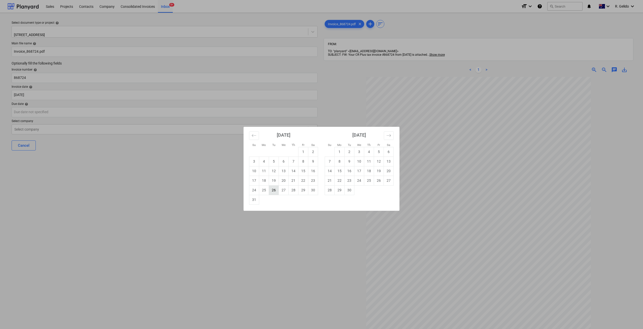
click at [275, 190] on td "26" at bounding box center [274, 190] width 10 height 10
type input "[DATE]"
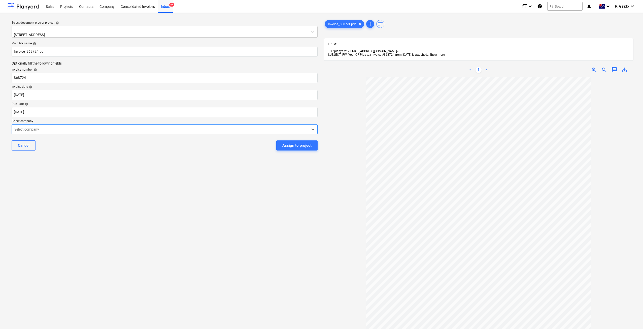
click at [121, 126] on div "Select company" at bounding box center [160, 129] width 296 height 7
type input "crplu"
click at [122, 329] on div "Crplus" at bounding box center [321, 331] width 643 height 4
click at [247, 179] on div "Select document type or project help [STREET_ADDRESS] Main file name help Invoi…" at bounding box center [165, 205] width 314 height 377
click at [302, 147] on div "Assign to project" at bounding box center [296, 147] width 29 height 7
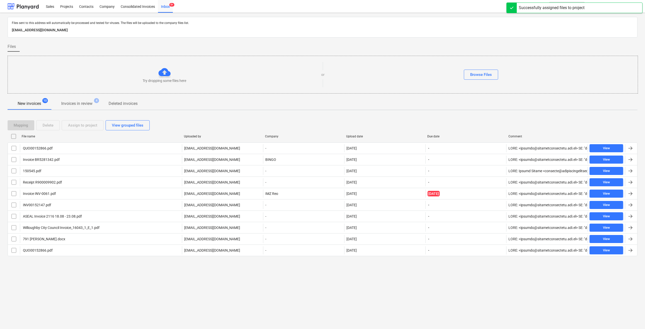
click at [358, 135] on div "Upload date" at bounding box center [384, 137] width 77 height 4
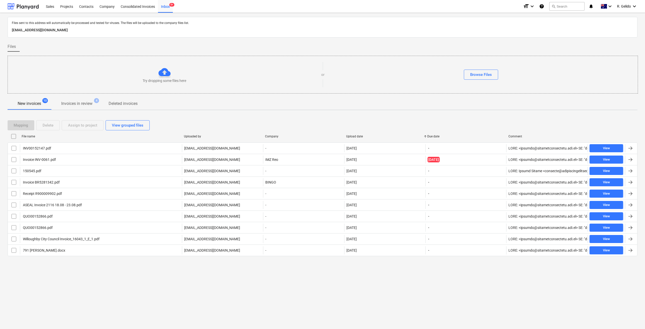
click at [357, 137] on div "Upload date" at bounding box center [384, 137] width 77 height 4
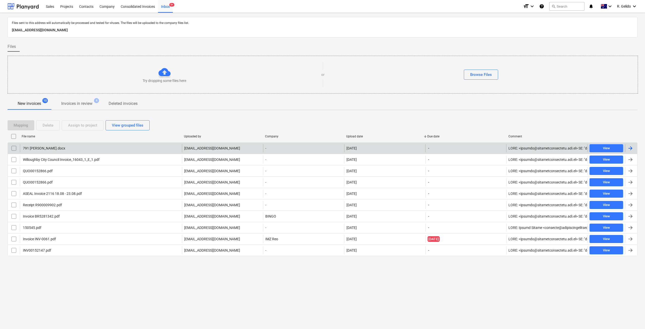
click at [71, 147] on div "791 [PERSON_NAME].docx" at bounding box center [101, 148] width 162 height 8
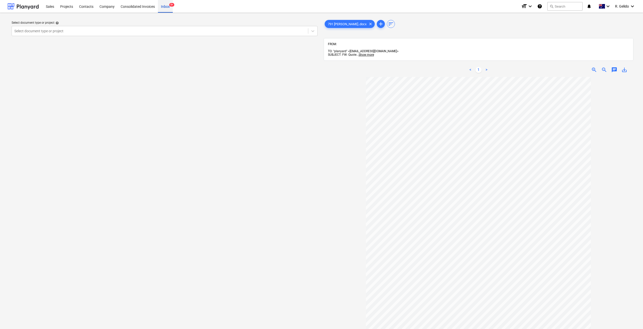
click at [164, 7] on div "Inbox 9+" at bounding box center [165, 6] width 15 height 13
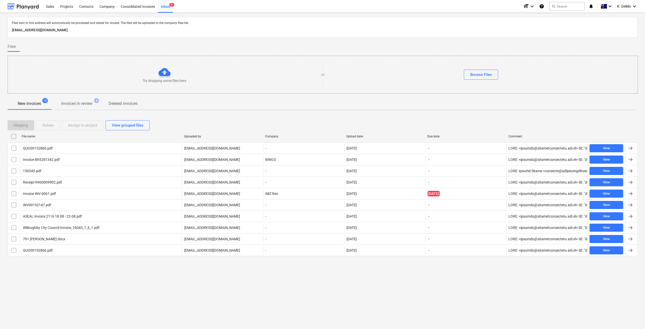
click at [354, 133] on div "Upload date" at bounding box center [384, 136] width 81 height 8
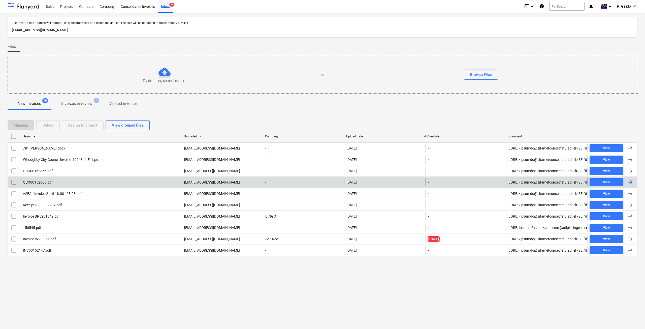
click at [89, 181] on div "QUO00152866.pdf" at bounding box center [101, 182] width 162 height 8
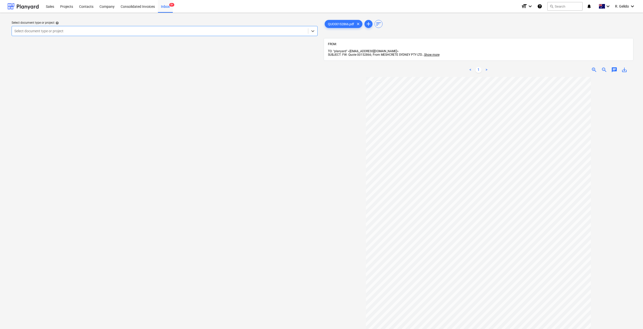
click at [238, 31] on div at bounding box center [159, 30] width 291 height 5
type input "m"
type input "glad"
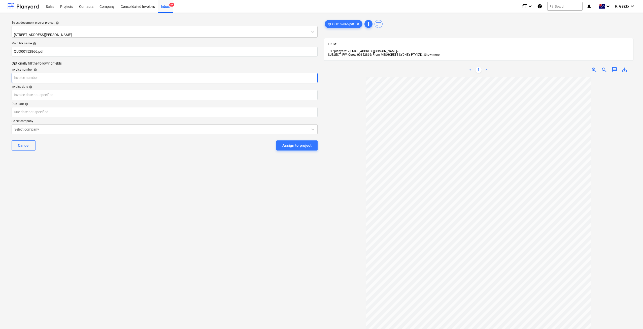
click at [41, 75] on input "text" at bounding box center [165, 78] width 306 height 10
type input "00152866"
click at [113, 95] on body "Sales Projects Contacts Company Consolidated Invoices Inbox 9+ format_size keyb…" at bounding box center [321, 164] width 643 height 329
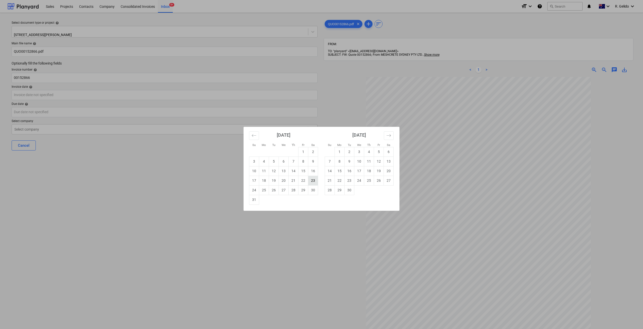
click at [312, 179] on td "23" at bounding box center [313, 181] width 10 height 10
type input "[DATE]"
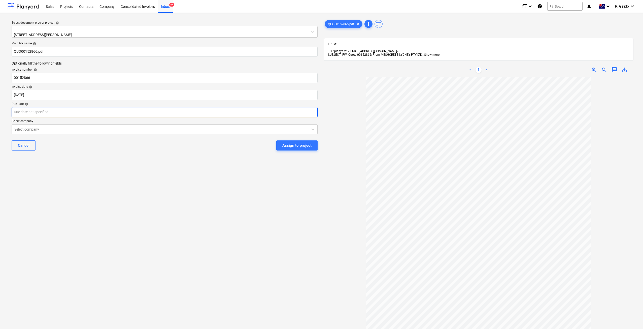
click at [82, 108] on body "Sales Projects Contacts Company Consolidated Invoices Inbox 9+ format_size keyb…" at bounding box center [321, 164] width 643 height 329
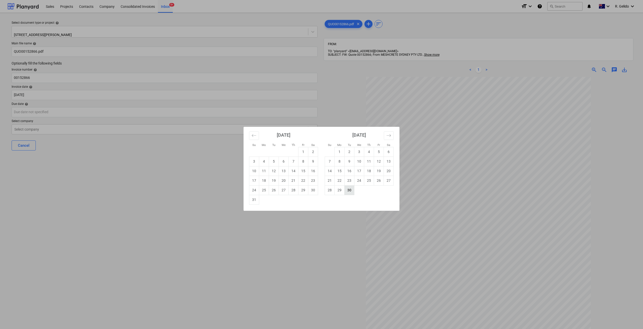
click at [350, 189] on td "30" at bounding box center [350, 190] width 10 height 10
type input "[DATE]"
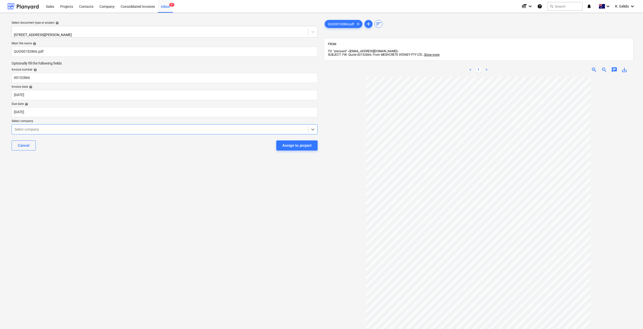
click at [172, 128] on div at bounding box center [159, 129] width 291 height 5
type input "mesh"
click at [40, 329] on div "MESHCRETE" at bounding box center [321, 335] width 643 height 4
click at [132, 177] on div "Select document type or project help [STREET_ADDRESS][PERSON_NAME] file name he…" at bounding box center [165, 205] width 314 height 377
click at [302, 146] on div "Assign to project" at bounding box center [296, 147] width 29 height 7
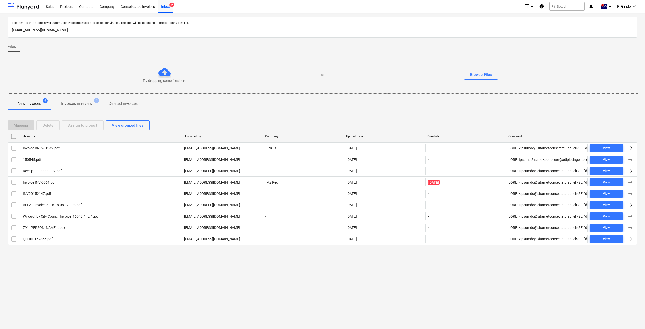
click at [239, 287] on div "Files sent to this address will automatically be processed and tested for virus…" at bounding box center [322, 171] width 645 height 316
click at [250, 282] on div "Files sent to this address will automatically be processed and tested for virus…" at bounding box center [322, 171] width 645 height 316
